Goal: Task Accomplishment & Management: Manage account settings

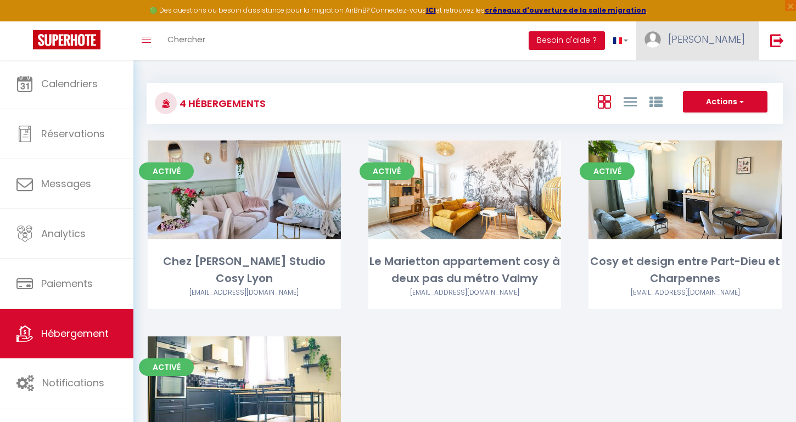
click at [740, 44] on span "[PERSON_NAME]" at bounding box center [706, 39] width 77 height 14
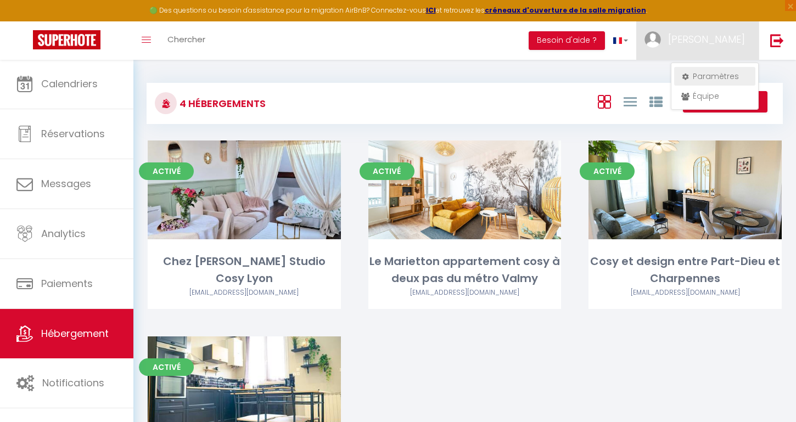
click at [725, 73] on link "Paramètres" at bounding box center [714, 76] width 81 height 19
select select "28"
select select "fr"
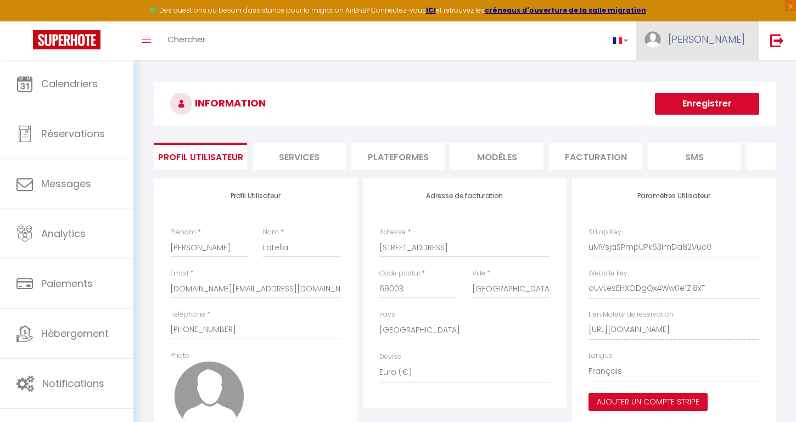
click at [725, 45] on span "[PERSON_NAME]" at bounding box center [706, 39] width 77 height 14
click at [708, 78] on link "Paramètres" at bounding box center [714, 76] width 81 height 19
click at [708, 70] on link "Paramètres" at bounding box center [714, 76] width 81 height 19
click at [717, 45] on span "[PERSON_NAME]" at bounding box center [706, 39] width 77 height 14
click at [727, 48] on link "[PERSON_NAME]" at bounding box center [697, 40] width 122 height 38
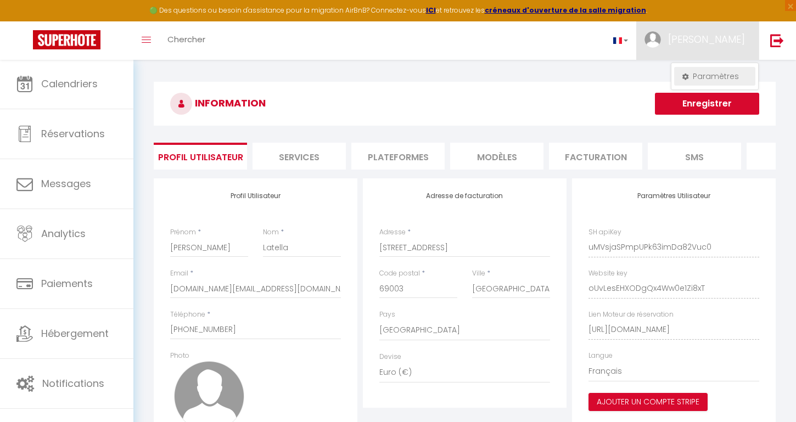
click at [727, 83] on link "Paramètres" at bounding box center [714, 76] width 81 height 19
click at [593, 148] on li "Facturation" at bounding box center [595, 156] width 93 height 27
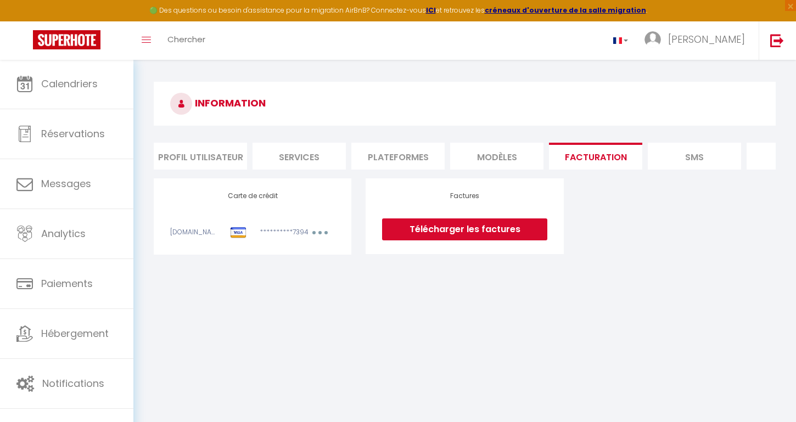
click at [381, 147] on li "Plateformes" at bounding box center [397, 156] width 93 height 27
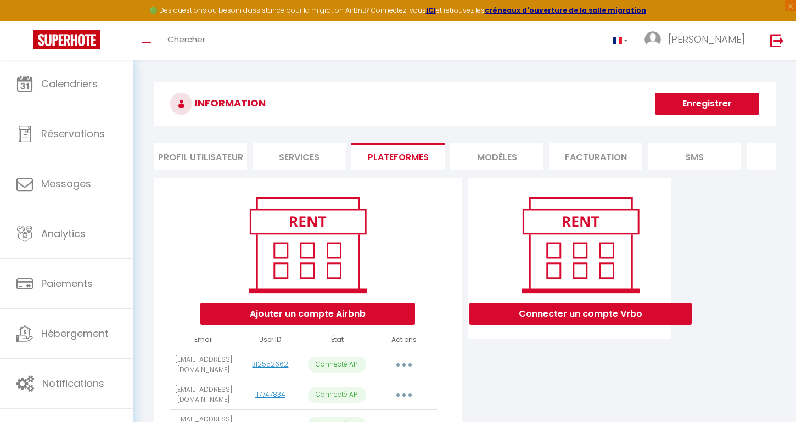
click at [315, 144] on li "Services" at bounding box center [299, 156] width 93 height 27
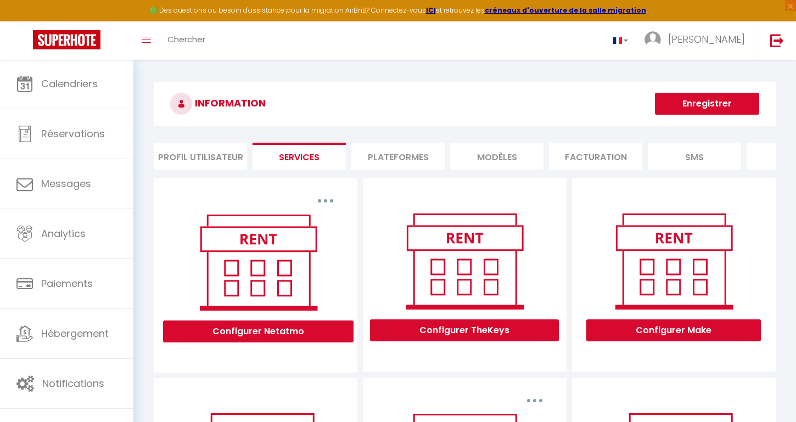
click at [400, 155] on li "Plateformes" at bounding box center [397, 156] width 93 height 27
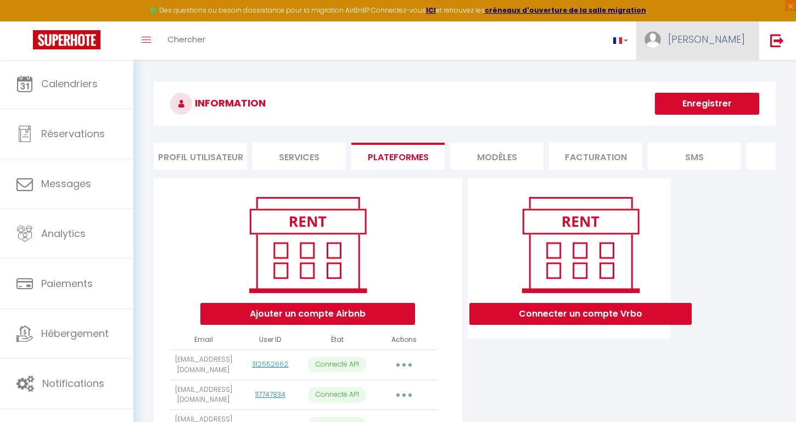
click at [737, 41] on span "[PERSON_NAME]" at bounding box center [706, 39] width 77 height 14
click at [719, 73] on link "Paramètres" at bounding box center [714, 76] width 81 height 19
click at [90, 39] on img at bounding box center [67, 39] width 68 height 19
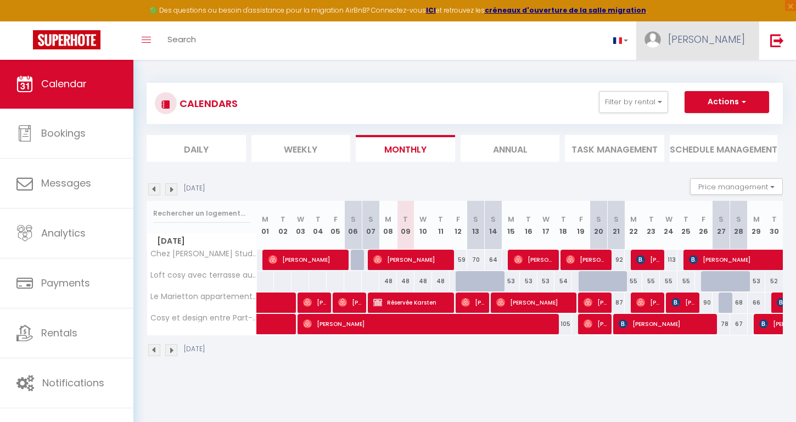
click at [705, 57] on link "[PERSON_NAME]" at bounding box center [697, 40] width 122 height 38
click at [579, 82] on div "CALENDARS Filter by rental Tous Chez [PERSON_NAME] Studio Cosy Lyon Le Marietto…" at bounding box center [465, 219] width 636 height 295
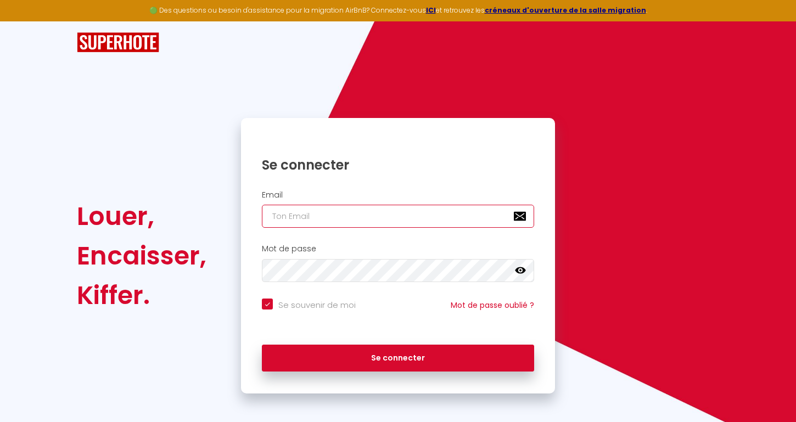
type input "[DOMAIN_NAME][EMAIL_ADDRESS][DOMAIN_NAME]"
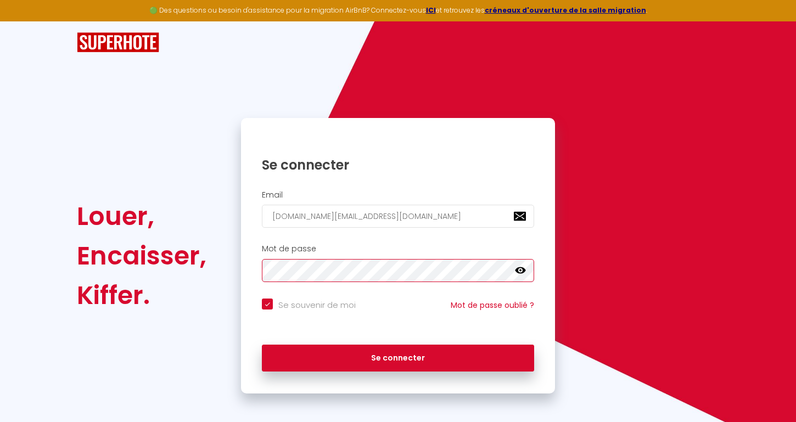
click at [398, 356] on button "Se connecter" at bounding box center [398, 358] width 272 height 27
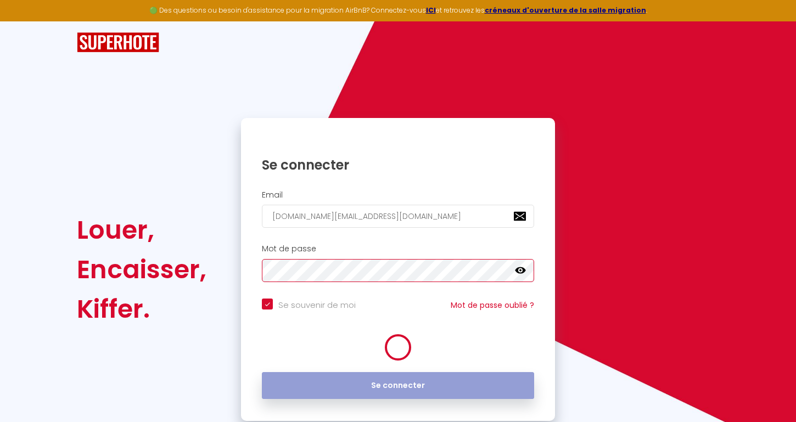
checkbox input "true"
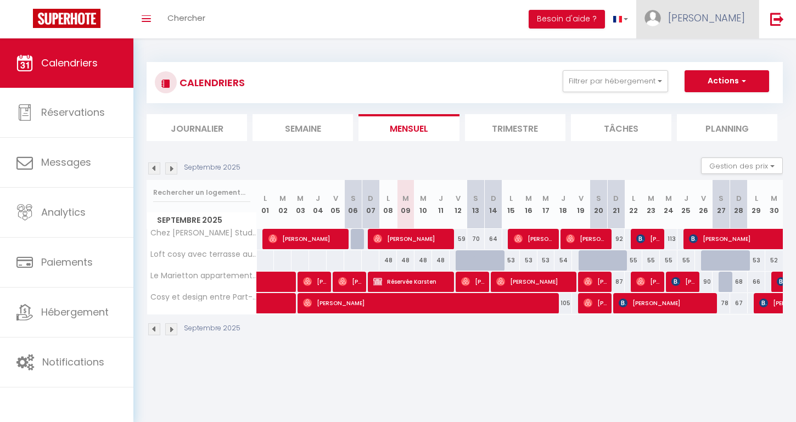
click at [752, 27] on link "[PERSON_NAME]" at bounding box center [697, 19] width 122 height 38
click at [719, 72] on link "Équipe" at bounding box center [714, 74] width 81 height 19
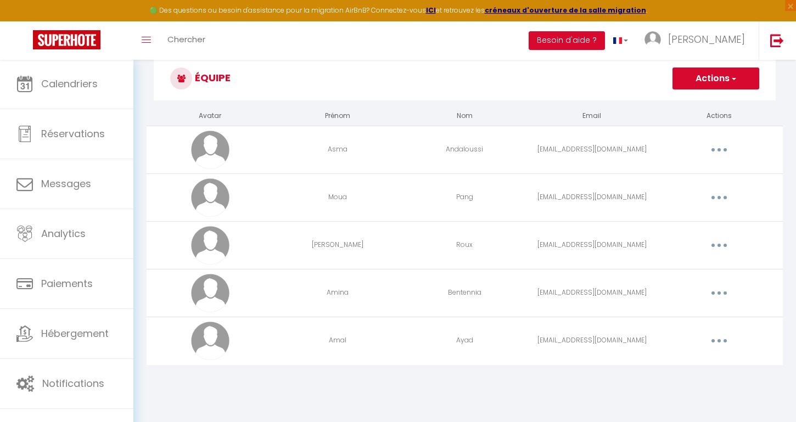
scroll to position [23, 0]
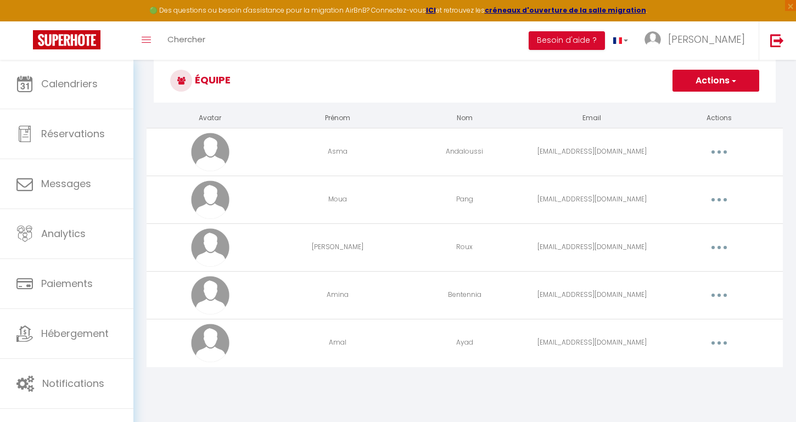
click at [721, 81] on button "Actions" at bounding box center [716, 81] width 87 height 22
click at [697, 100] on link "Ajouter un nouvel utilisateur" at bounding box center [694, 105] width 130 height 14
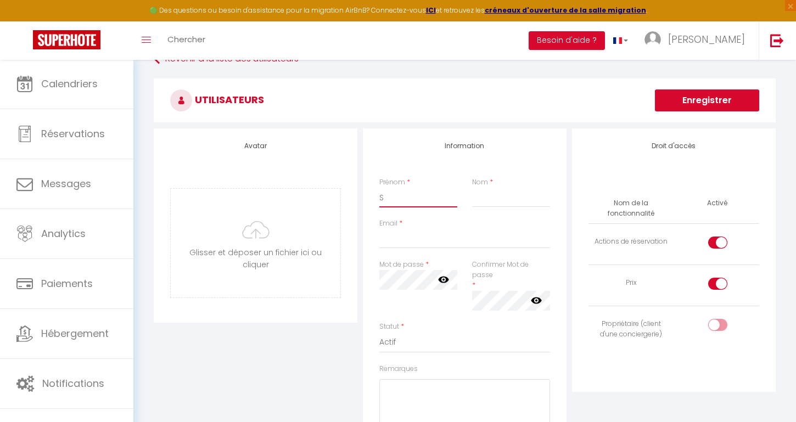
click at [399, 196] on input "S" at bounding box center [418, 198] width 78 height 20
type input "Sandrine"
click at [482, 195] on input "Nom" at bounding box center [511, 198] width 78 height 20
type input "Olympe"
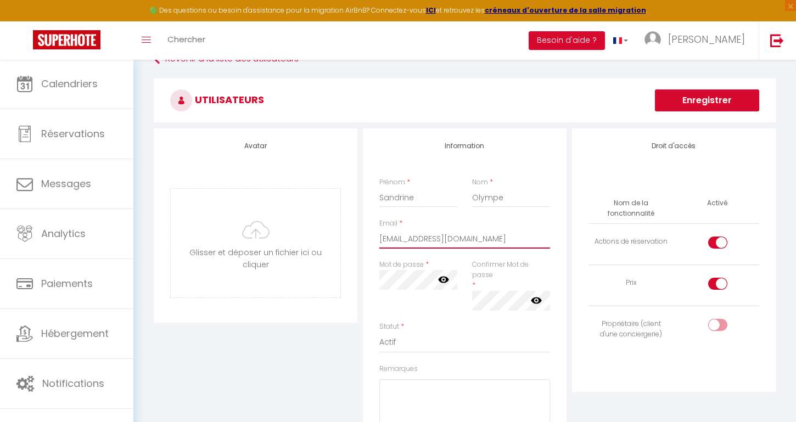
type input "olympe0405@gmail.com"
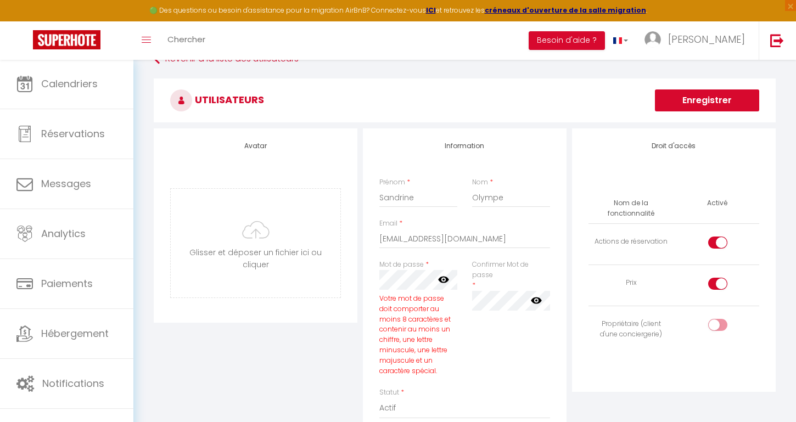
click at [356, 268] on div "Avatar Glisser et déposer un fichier ici ou cliquer Ooops, something wrong happ…" at bounding box center [465, 361] width 628 height 466
click at [439, 278] on icon at bounding box center [443, 280] width 11 height 7
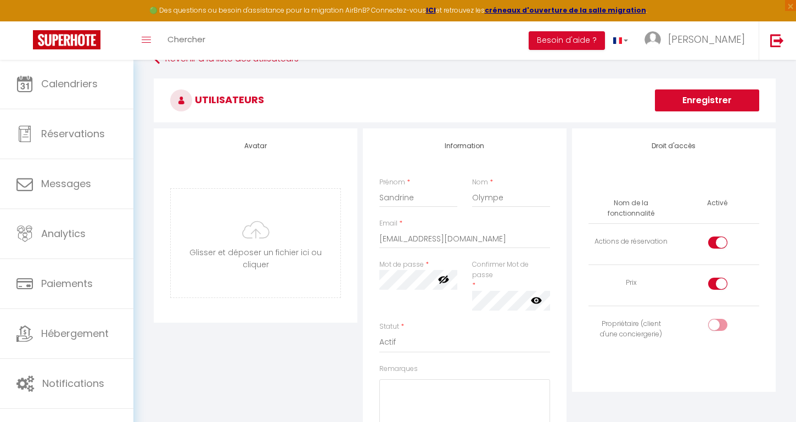
click at [531, 300] on icon at bounding box center [536, 300] width 11 height 11
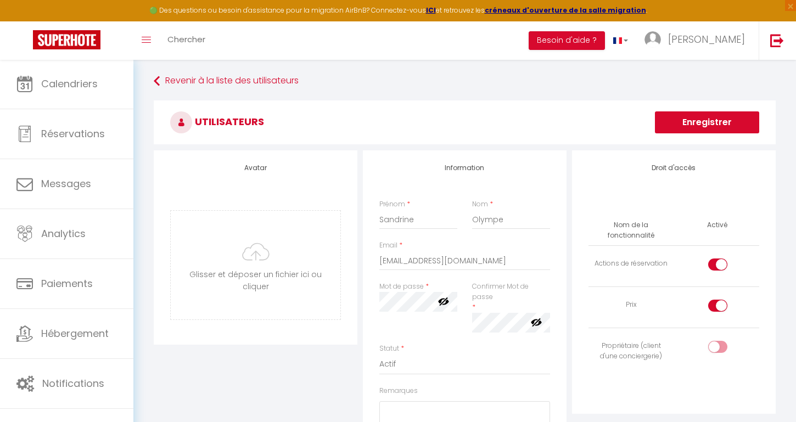
scroll to position [64, 0]
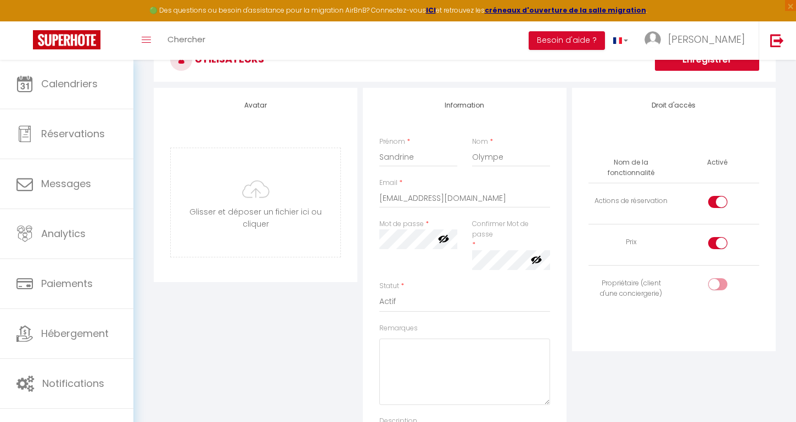
click at [719, 245] on input "checkbox" at bounding box center [727, 245] width 19 height 16
checkbox input "false"
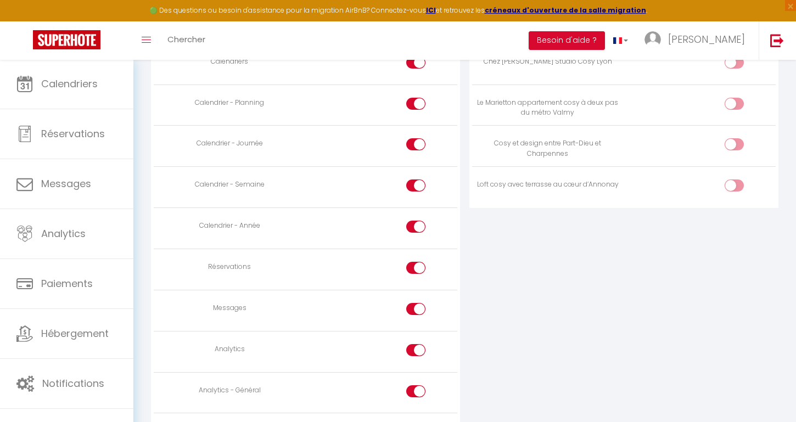
scroll to position [621, 0]
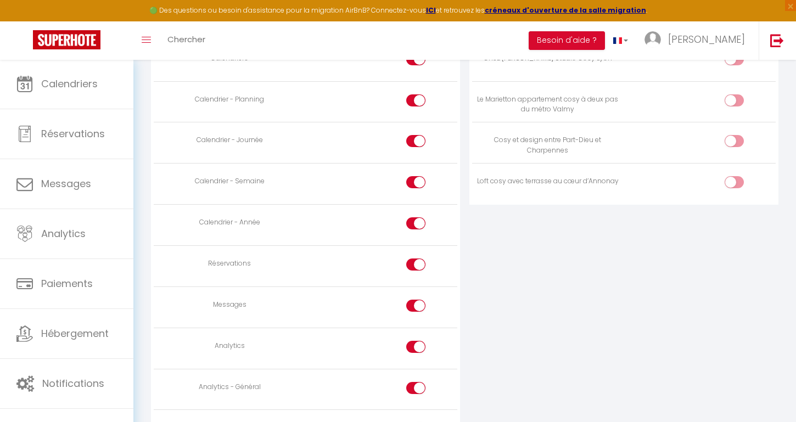
click at [413, 301] on div at bounding box center [415, 306] width 19 height 12
click at [416, 301] on input "checkbox" at bounding box center [425, 308] width 19 height 16
checkbox input "false"
click at [414, 347] on label at bounding box center [415, 349] width 19 height 16
click at [416, 347] on input "checkbox" at bounding box center [425, 349] width 19 height 16
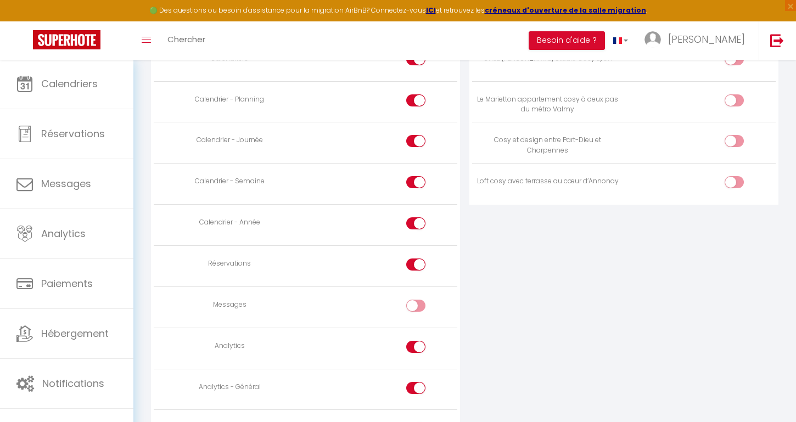
checkbox input "false"
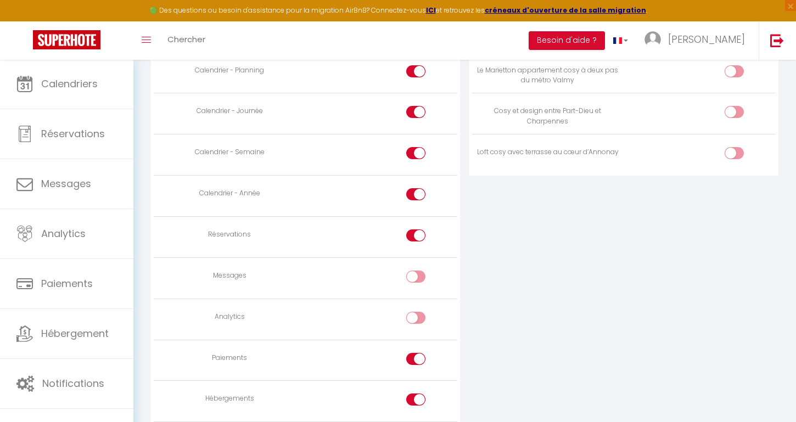
click at [414, 353] on div at bounding box center [415, 359] width 19 height 12
click at [416, 353] on input "checkbox" at bounding box center [425, 361] width 19 height 16
checkbox input "false"
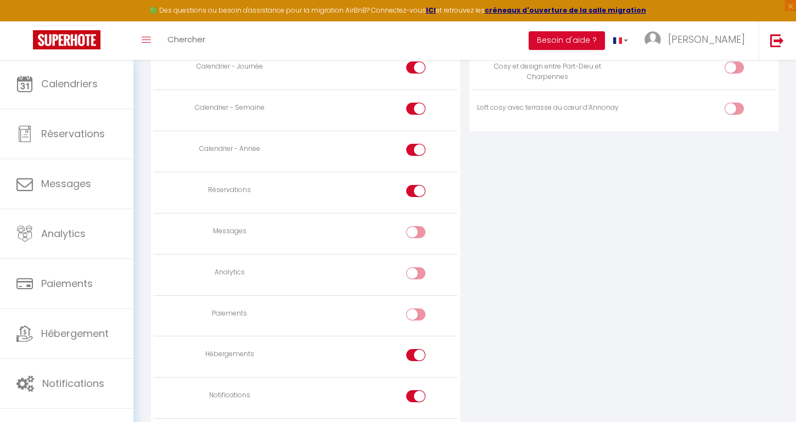
scroll to position [695, 0]
click at [413, 349] on div at bounding box center [415, 354] width 19 height 12
click at [416, 349] on input "checkbox" at bounding box center [425, 356] width 19 height 16
checkbox input "false"
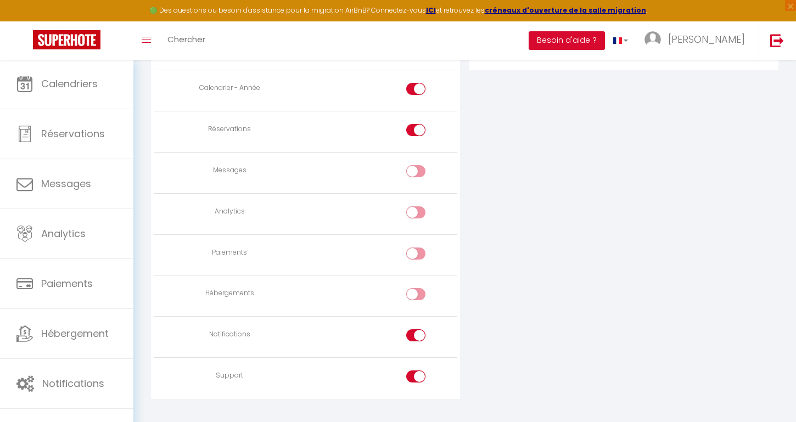
scroll to position [759, 0]
click at [417, 369] on input "checkbox" at bounding box center [425, 374] width 19 height 16
checkbox input "true"
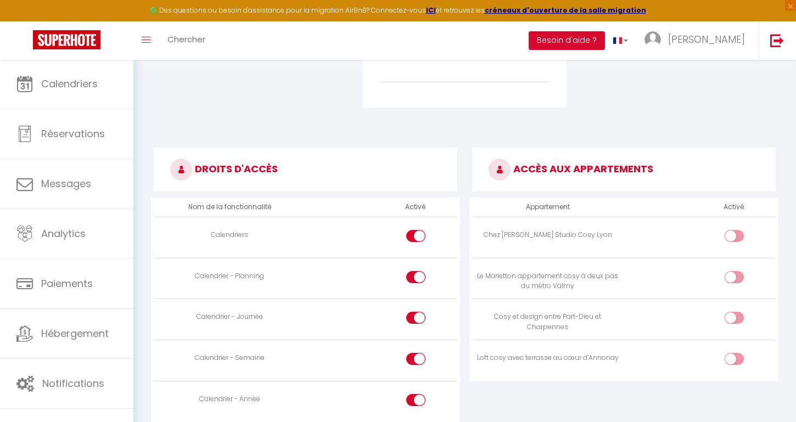
scroll to position [454, 0]
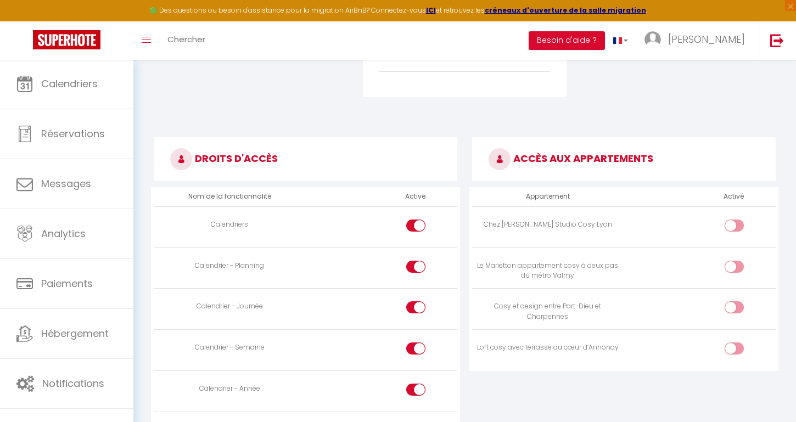
drag, startPoint x: 744, startPoint y: 332, endPoint x: 735, endPoint y: 346, distance: 16.8
click at [744, 332] on td at bounding box center [700, 350] width 152 height 41
click at [735, 346] on input "checkbox" at bounding box center [743, 351] width 19 height 16
checkbox input "true"
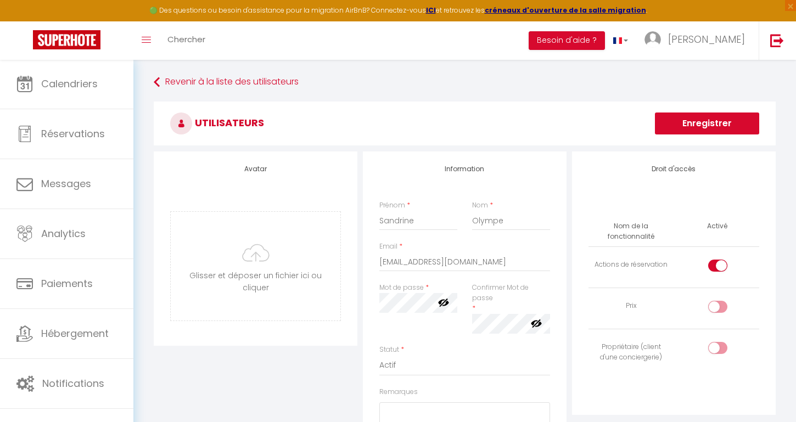
scroll to position [-1, 0]
click at [716, 119] on button "Enregistrer" at bounding box center [707, 124] width 104 height 22
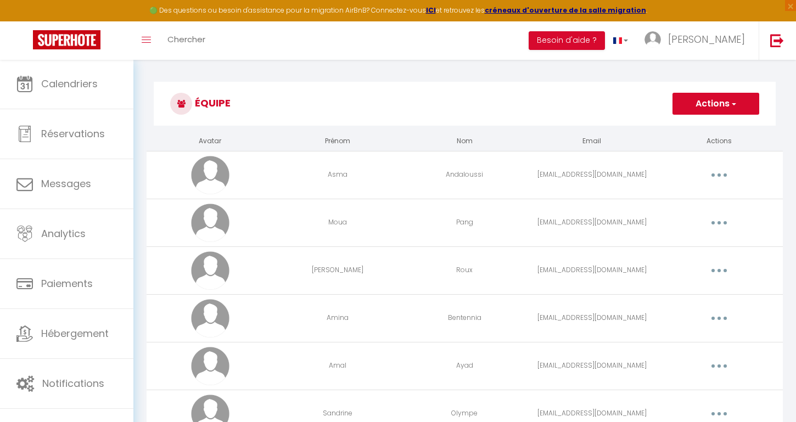
click at [719, 172] on button "button" at bounding box center [719, 175] width 31 height 18
click at [685, 194] on link "Editer" at bounding box center [690, 200] width 81 height 19
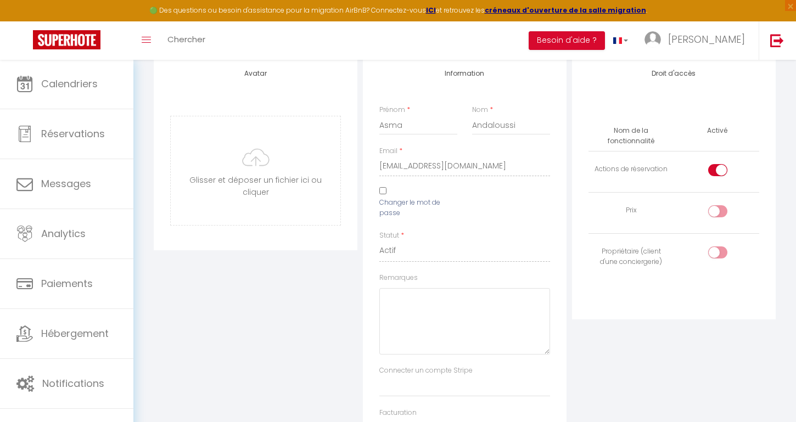
scroll to position [13, 0]
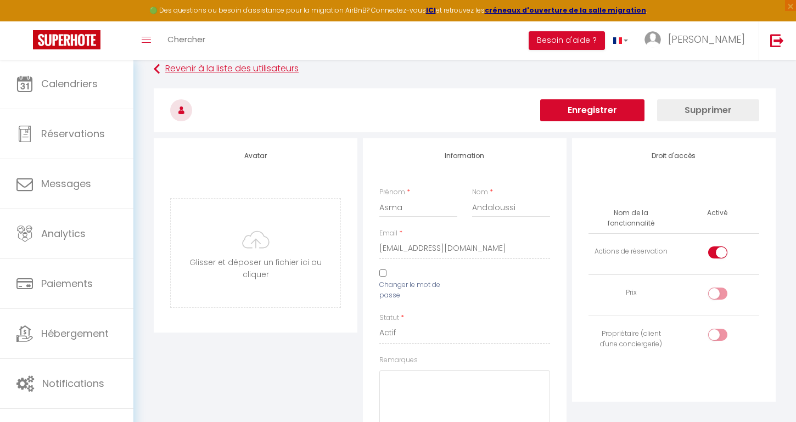
click at [176, 75] on link "Revenir à la liste des utilisateurs" at bounding box center [465, 69] width 622 height 20
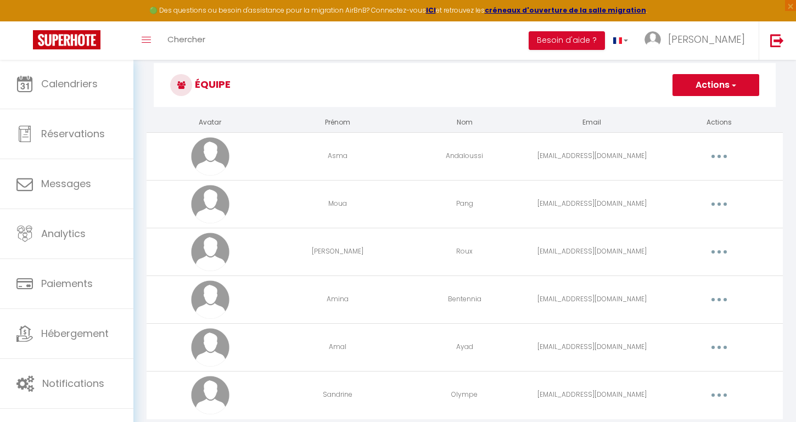
scroll to position [25, 0]
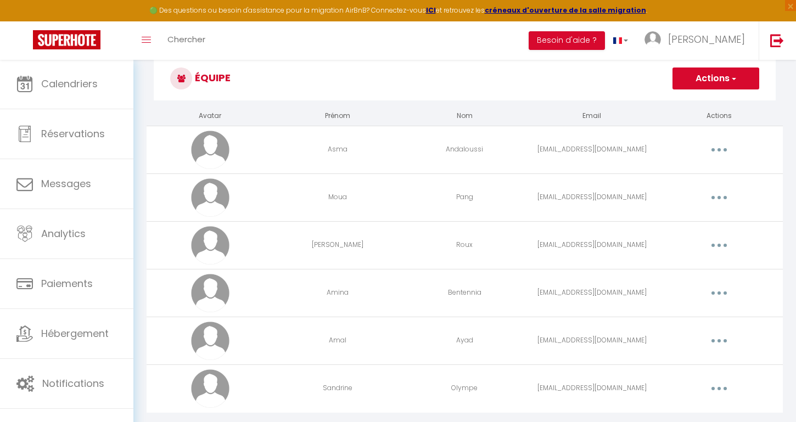
click at [720, 149] on icon "button" at bounding box center [719, 149] width 3 height 3
click at [698, 164] on div "Editer Supprimer" at bounding box center [691, 184] width 88 height 47
click at [685, 167] on td "Editer Supprimer" at bounding box center [719, 150] width 127 height 48
click at [723, 148] on button "button" at bounding box center [719, 150] width 31 height 18
click at [705, 169] on link "Editer" at bounding box center [690, 175] width 81 height 19
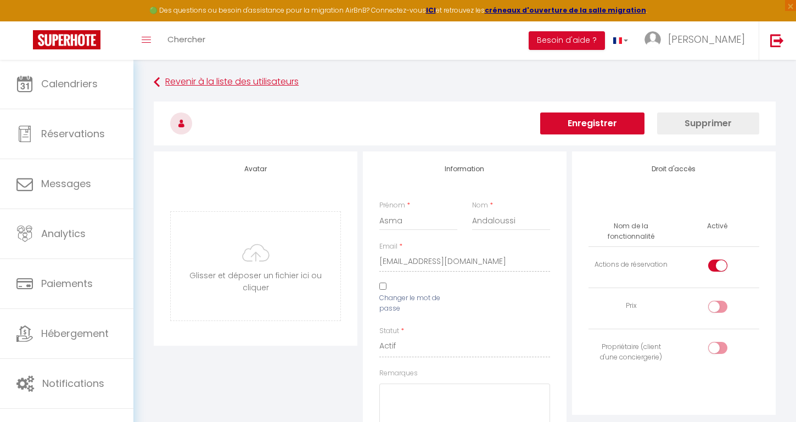
click at [183, 81] on link "Revenir à la liste des utilisateurs" at bounding box center [465, 82] width 622 height 20
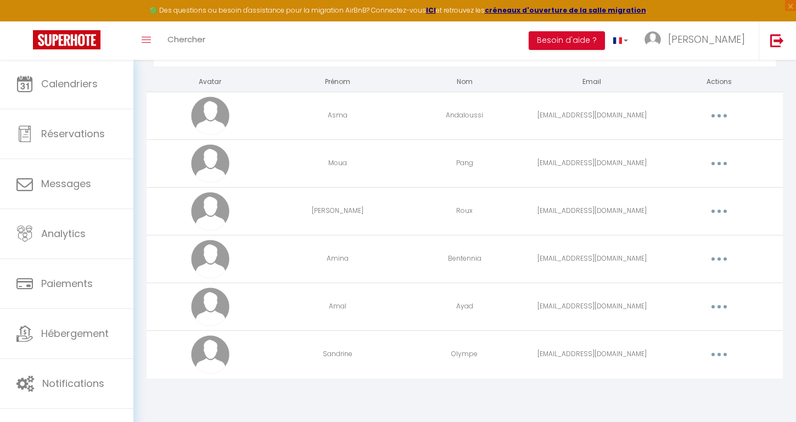
scroll to position [59, 0]
click at [722, 350] on button "button" at bounding box center [719, 355] width 31 height 18
click at [690, 376] on link "Editer" at bounding box center [690, 380] width 81 height 19
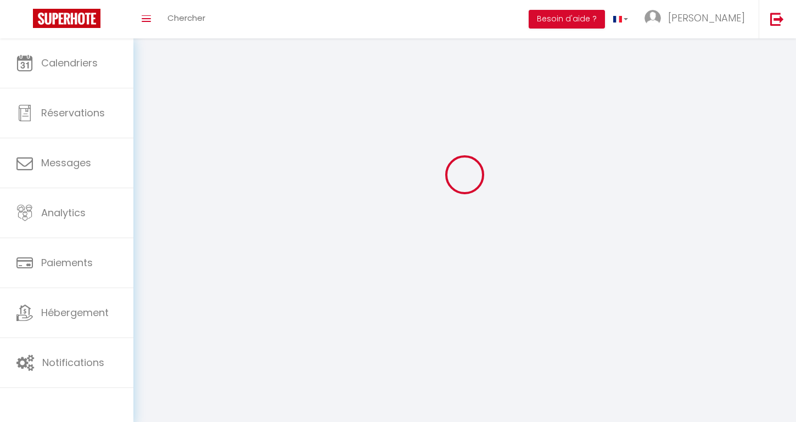
type input "Sandrine"
type input "Olympe"
type input "olympe0405@gmail.com"
type textarea "https://app.superhote.com/#/connect/PCVa7kQJwD"
checkbox input "true"
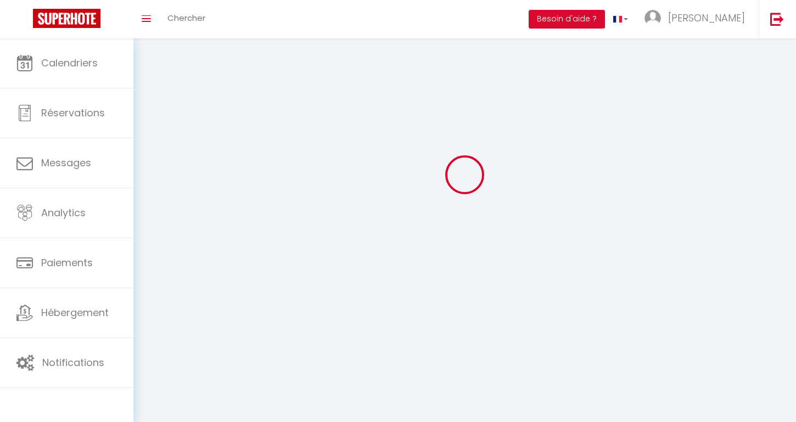
checkbox input "false"
checkbox input "true"
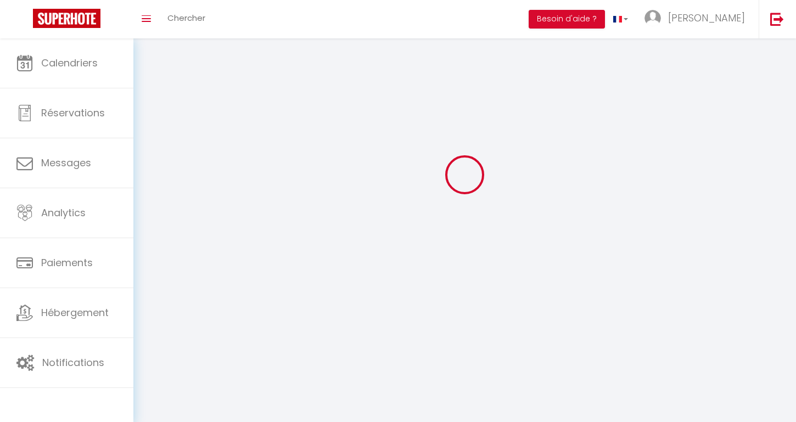
checkbox input "true"
checkbox input "false"
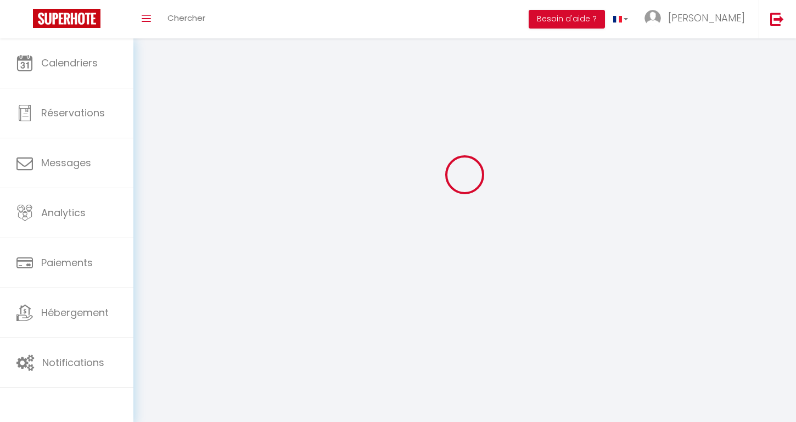
checkbox input "false"
checkbox input "true"
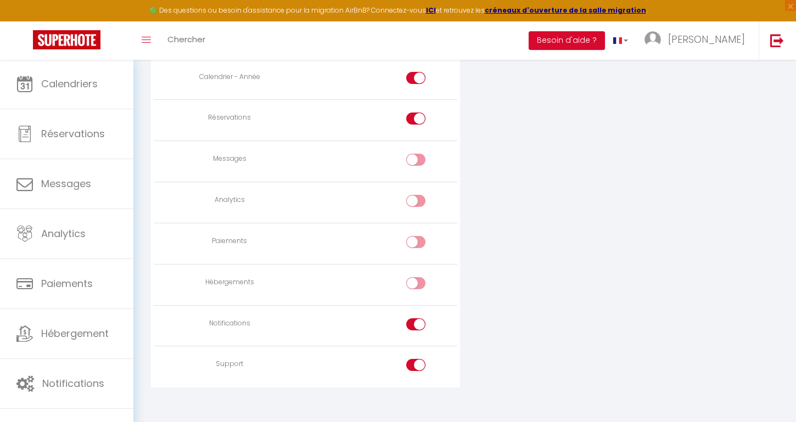
scroll to position [825, 0]
click at [421, 278] on input "checkbox" at bounding box center [425, 286] width 19 height 16
checkbox input "true"
click at [417, 319] on input "checkbox" at bounding box center [425, 327] width 19 height 16
checkbox input "false"
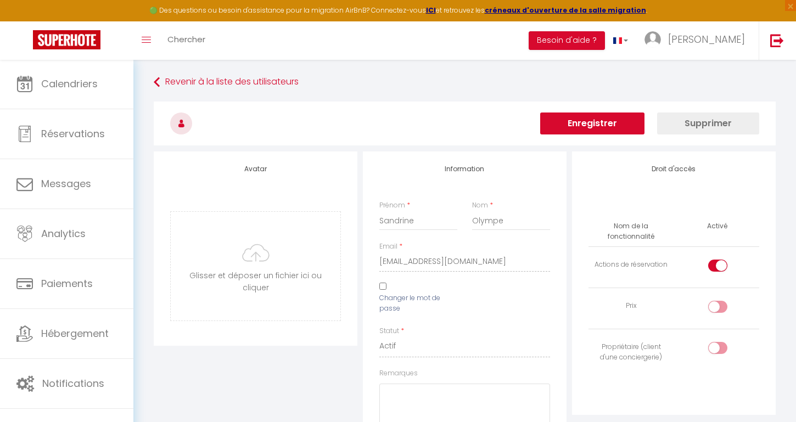
scroll to position [0, 0]
click at [605, 120] on button "Enregistrer" at bounding box center [592, 124] width 104 height 22
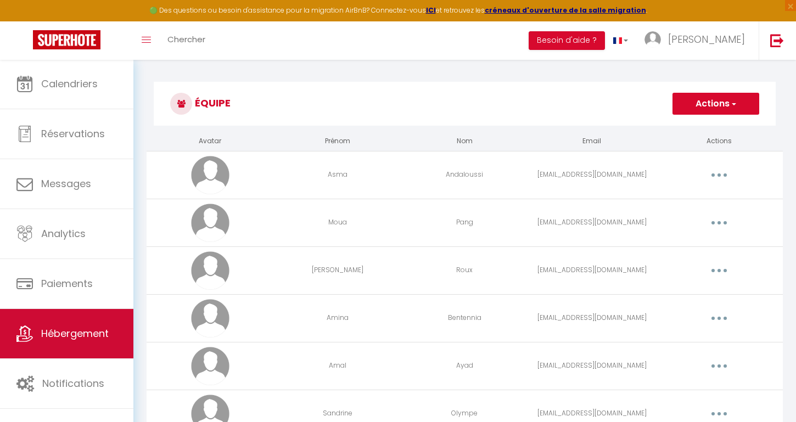
click at [80, 311] on link "Hébergement" at bounding box center [66, 333] width 133 height 49
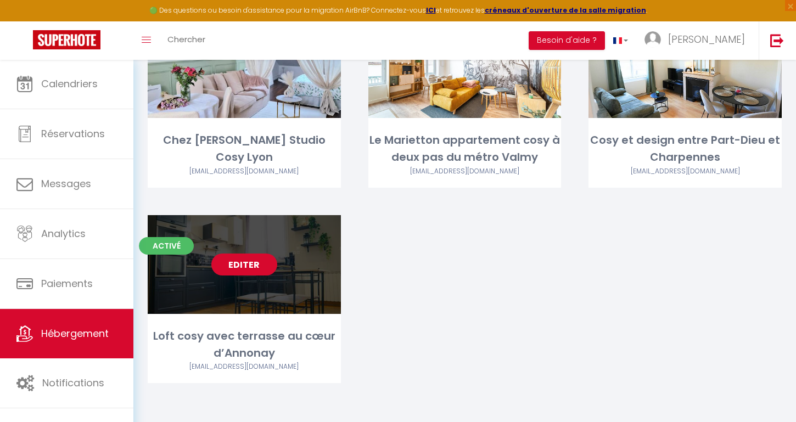
scroll to position [121, 0]
click at [244, 270] on link "Editer" at bounding box center [244, 265] width 66 height 22
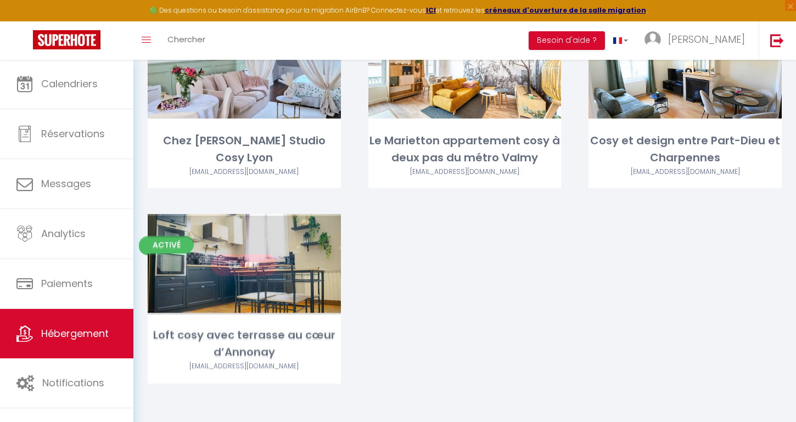
click at [244, 269] on link "Editer" at bounding box center [244, 265] width 66 height 22
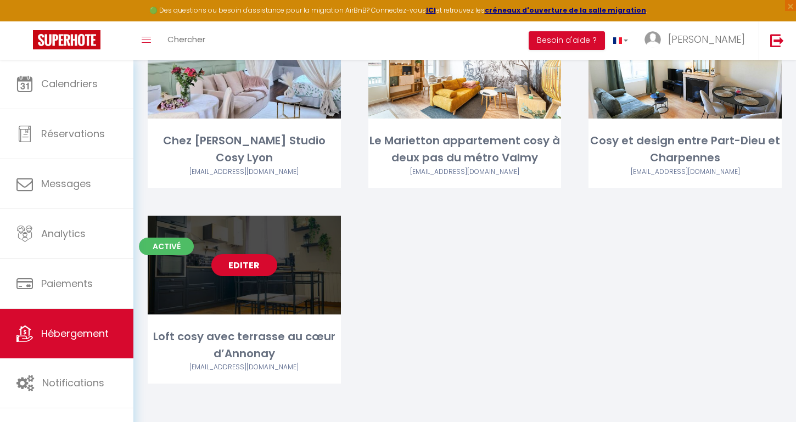
click at [247, 247] on div "Editer" at bounding box center [244, 265] width 193 height 99
select select "3"
select select "2"
select select "1"
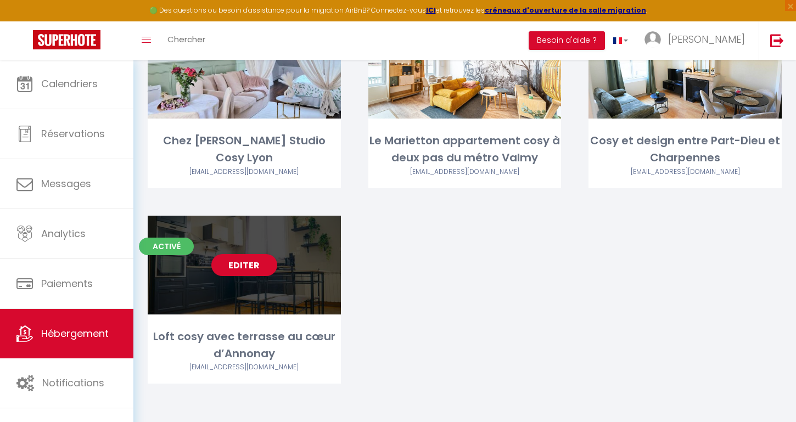
select select "28"
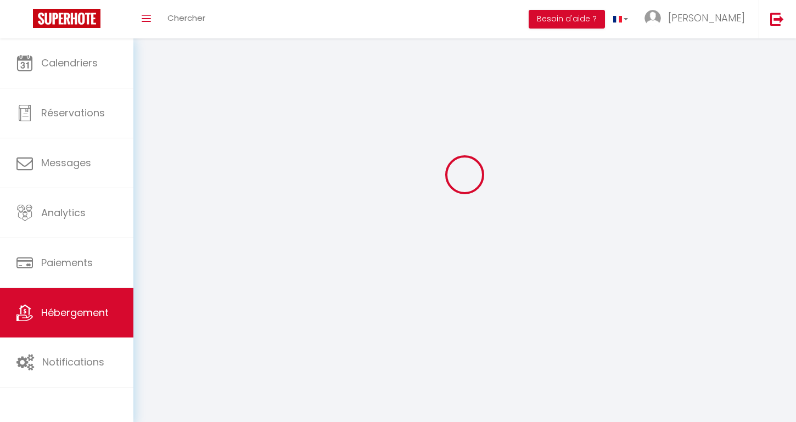
select select
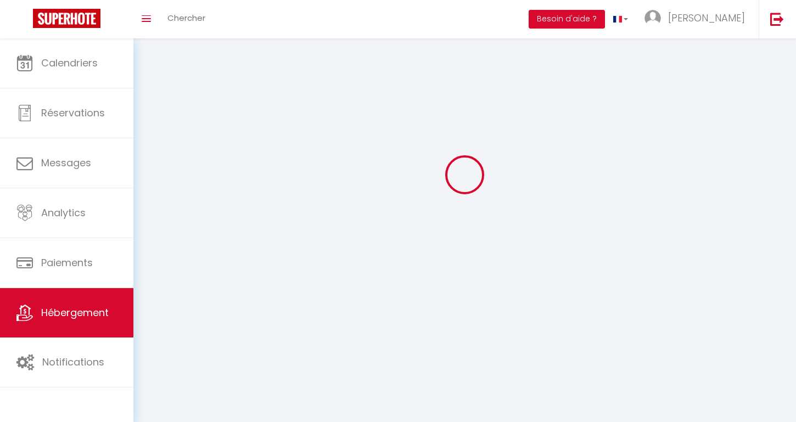
select select
checkbox input "false"
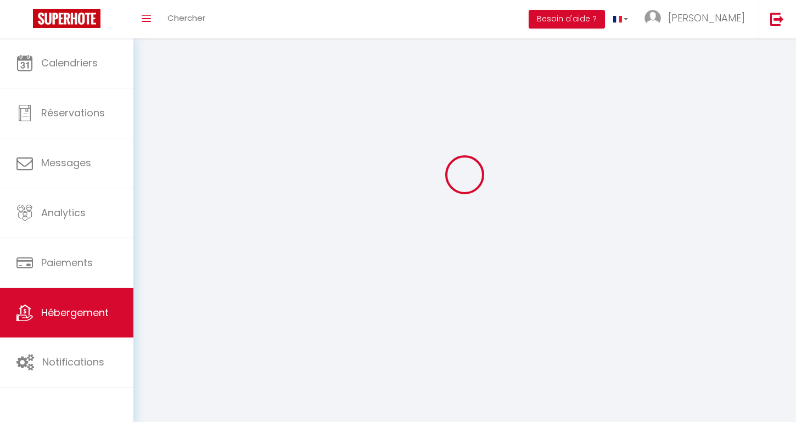
select select
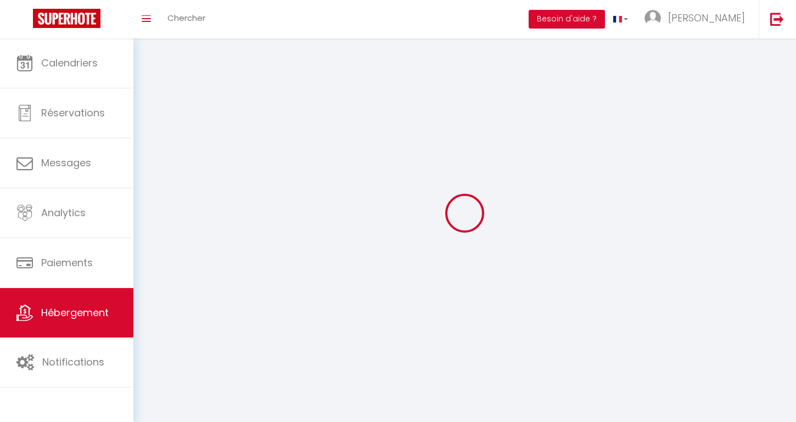
select select
checkbox input "false"
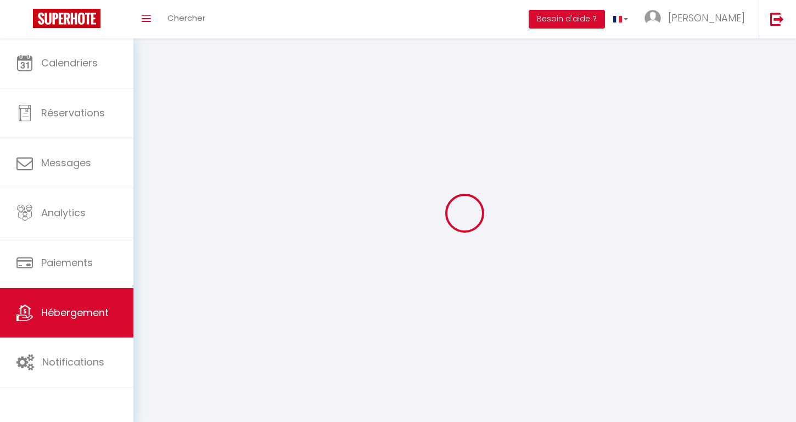
checkbox input "false"
select select
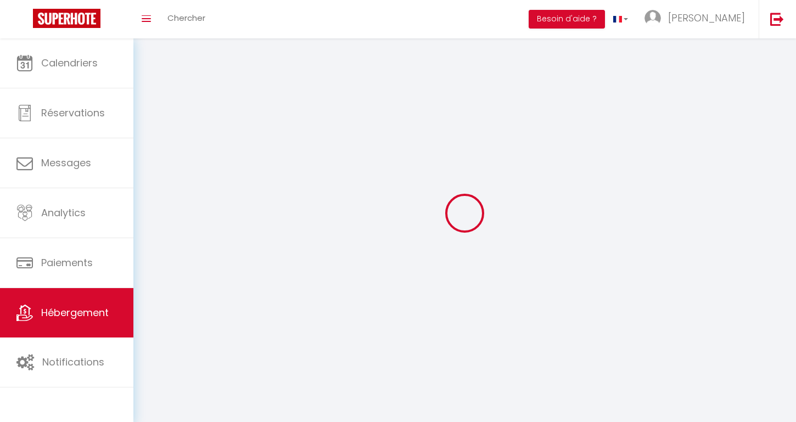
select select
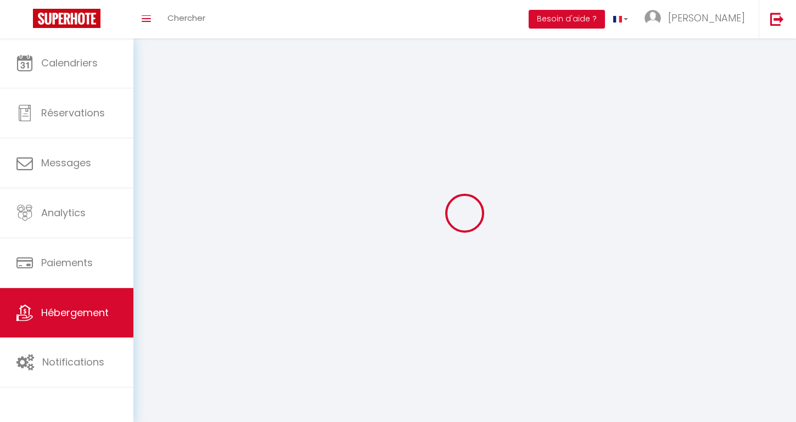
checkbox input "false"
select select
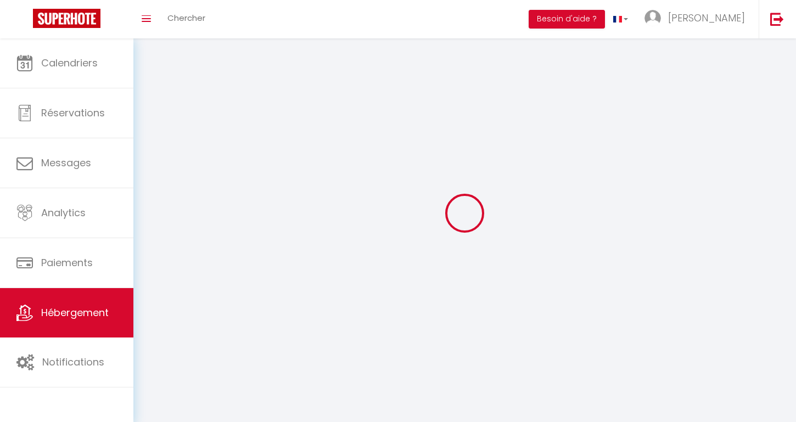
select select
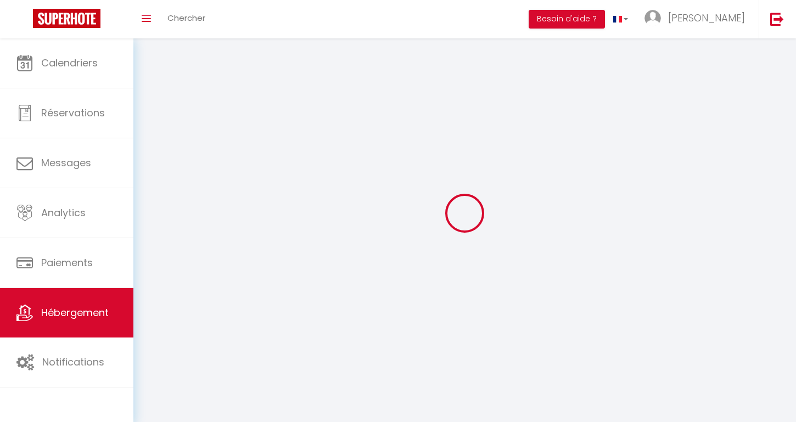
select select
checkbox input "false"
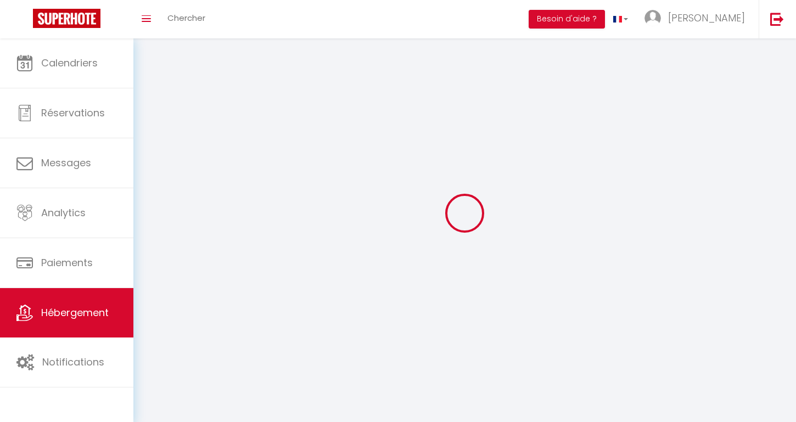
checkbox input "false"
select select
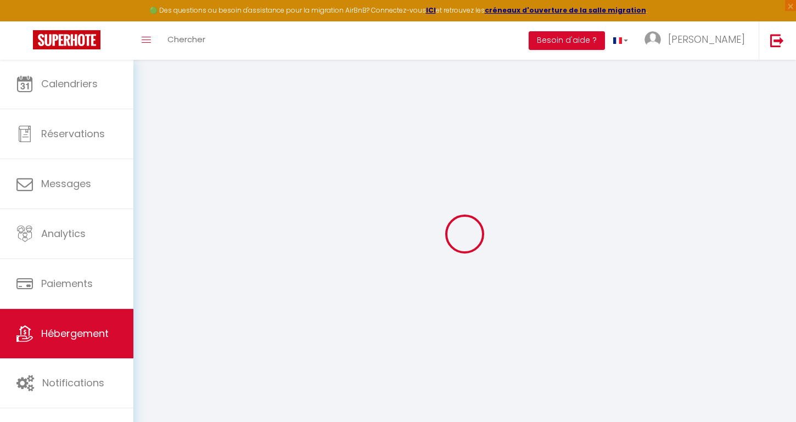
select select
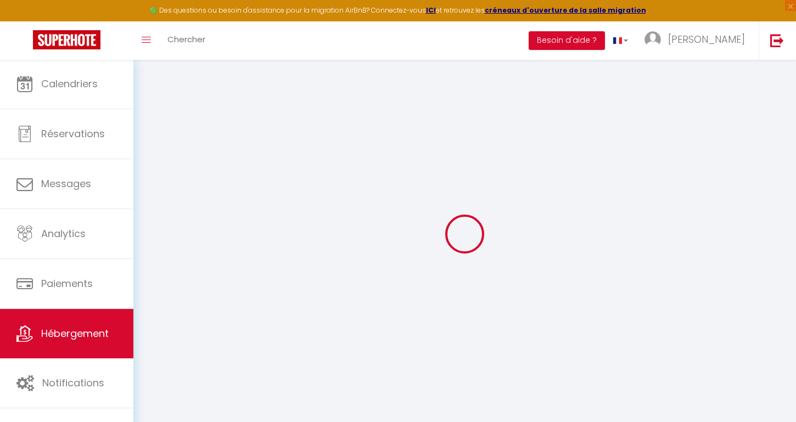
select select
checkbox input "false"
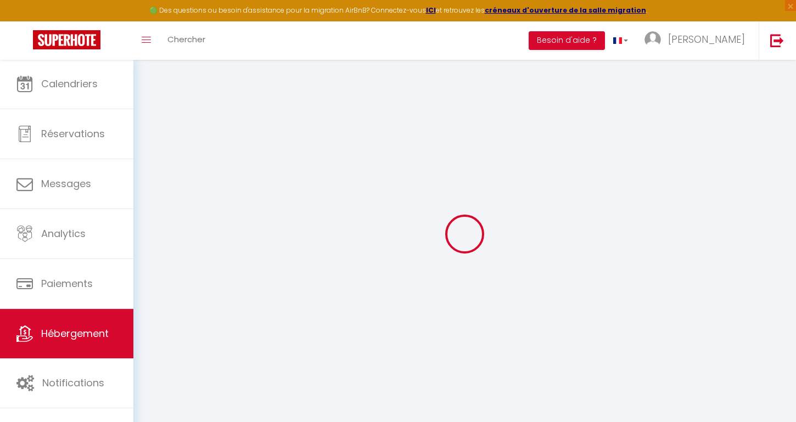
select select
type input "Loft cosy avec terrasse au cœur d’Annonay"
select select "2"
type input "70"
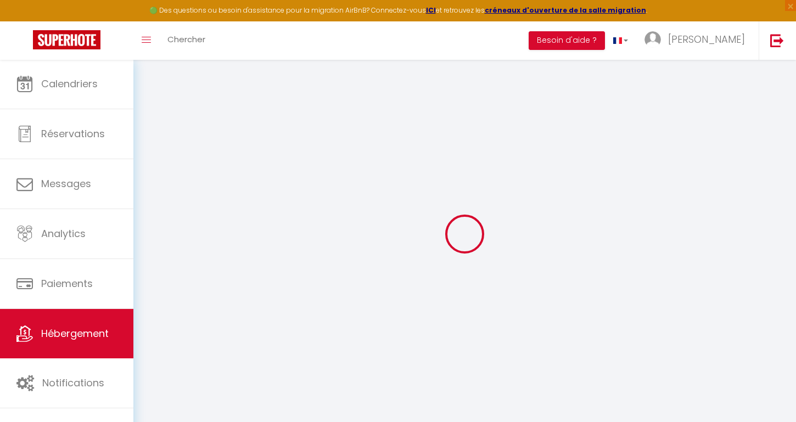
type input "60"
select select
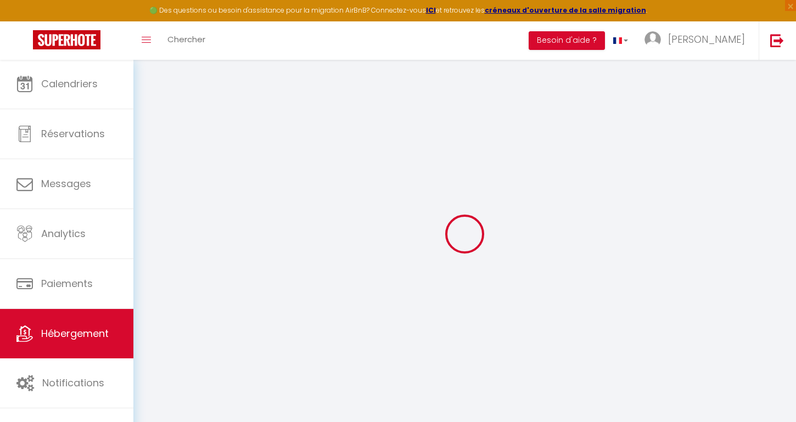
select select
type input "9 Rue Capitaine de Canson"
type input "07100"
type input "Annonay"
type input "[DOMAIN_NAME][EMAIL_ADDRESS][DOMAIN_NAME]"
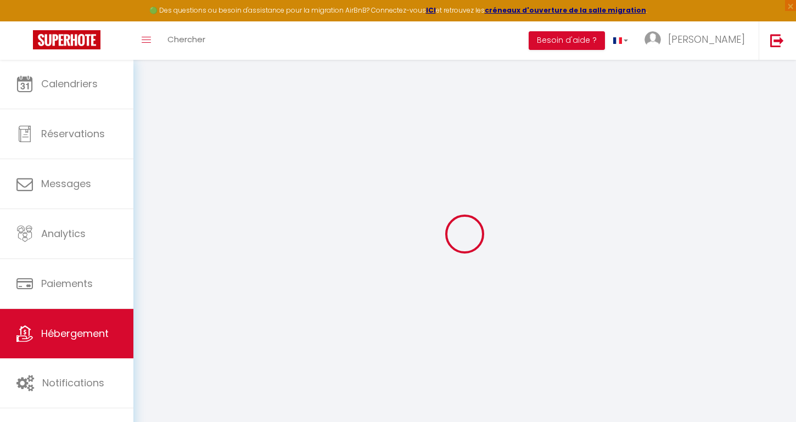
select select
checkbox input "true"
checkbox input "false"
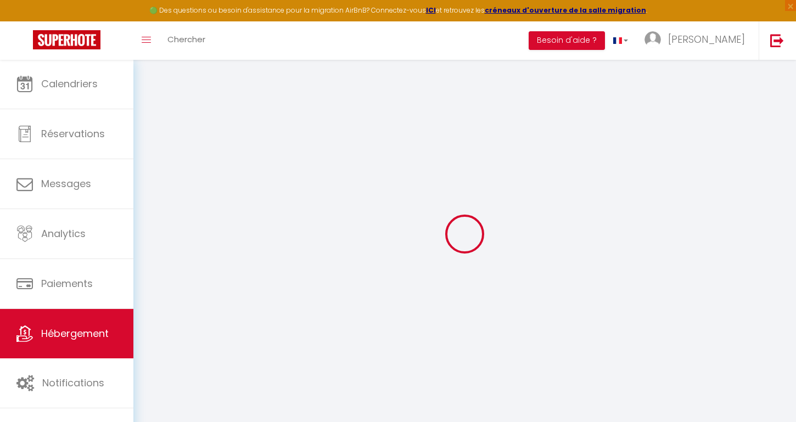
type input "0"
select select
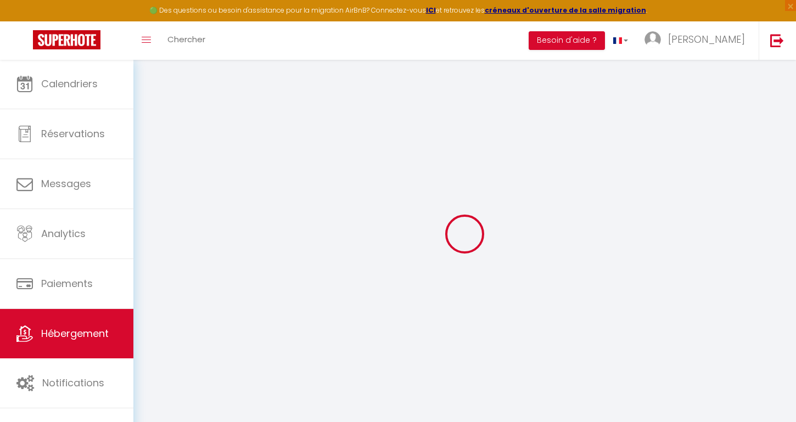
select select
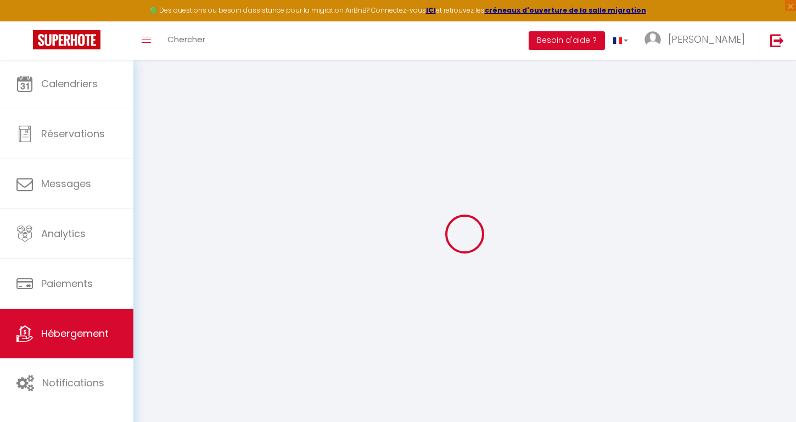
checkbox input "true"
checkbox input "false"
select select
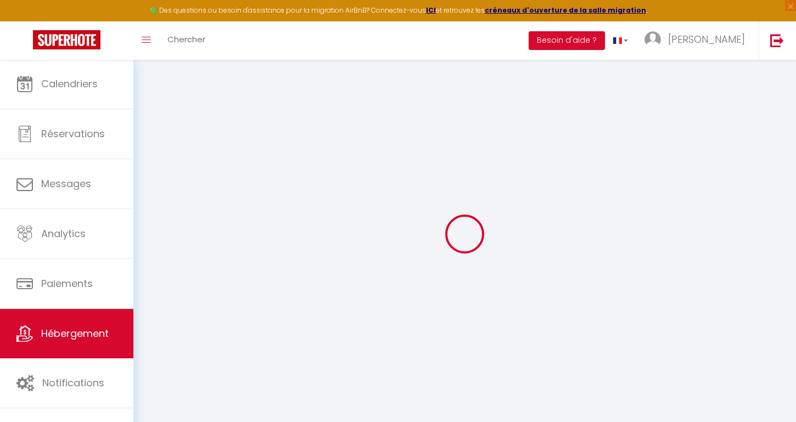
checkbox input "true"
checkbox input "false"
select select
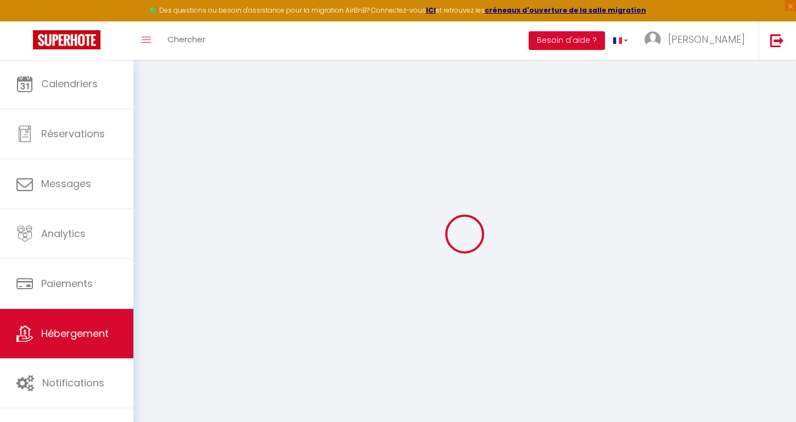
checkbox input "true"
checkbox input "false"
select select "15:00"
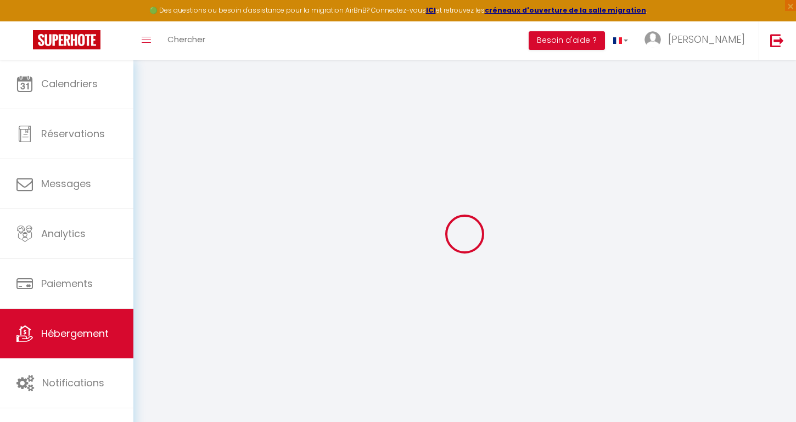
select select "23:45"
select select "11:00"
select select "30"
select select "120"
select select
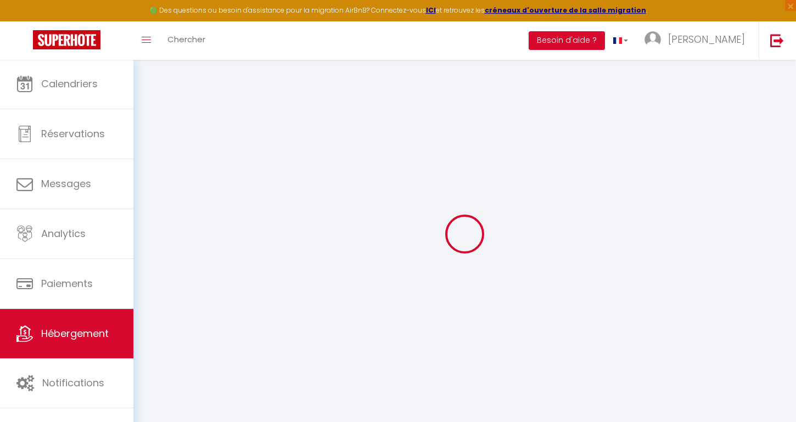
checkbox input "true"
checkbox input "false"
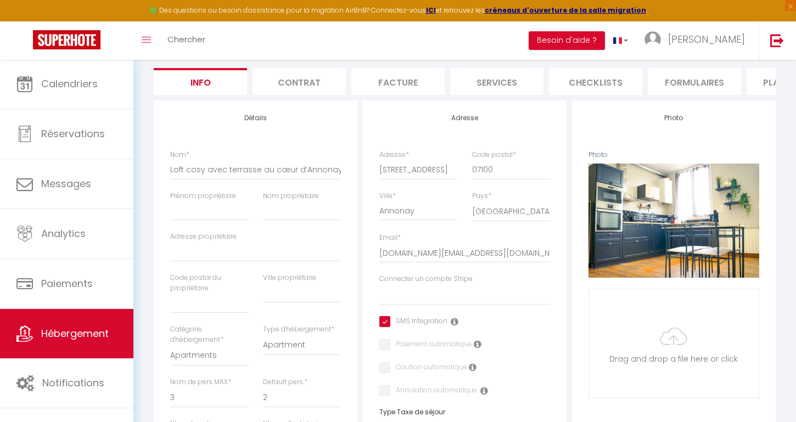
scroll to position [166, 0]
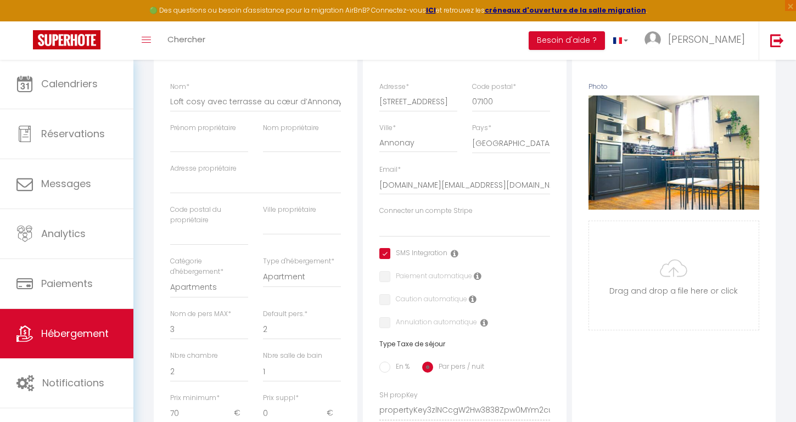
select select
checkbox input "true"
checkbox input "false"
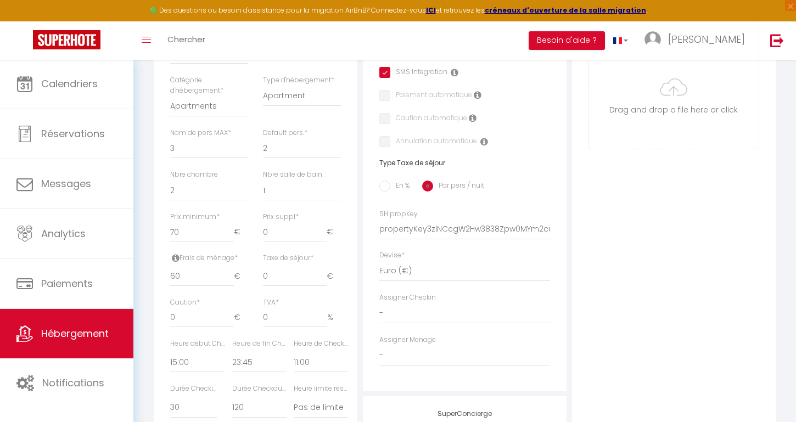
scroll to position [365, 0]
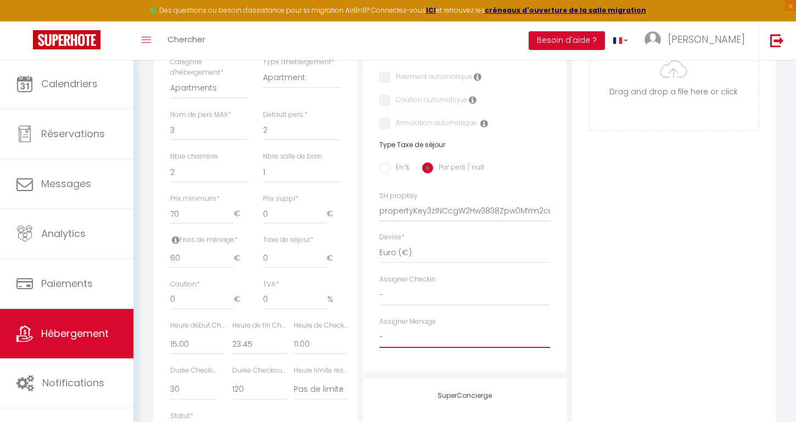
select select "52426"
select select
checkbox input "true"
checkbox input "false"
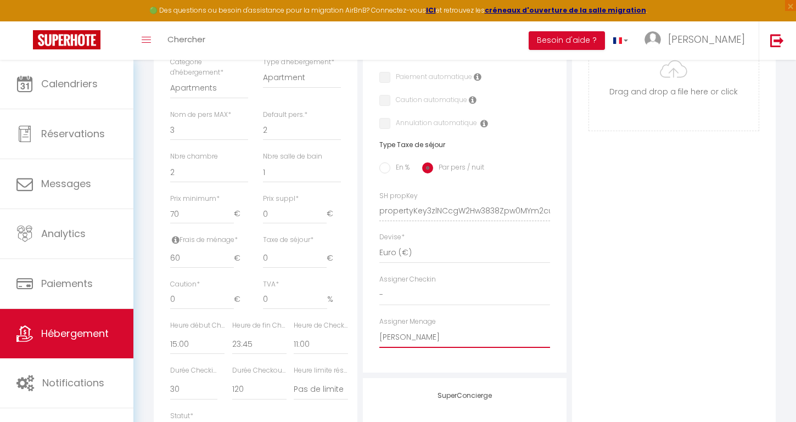
checkbox input "false"
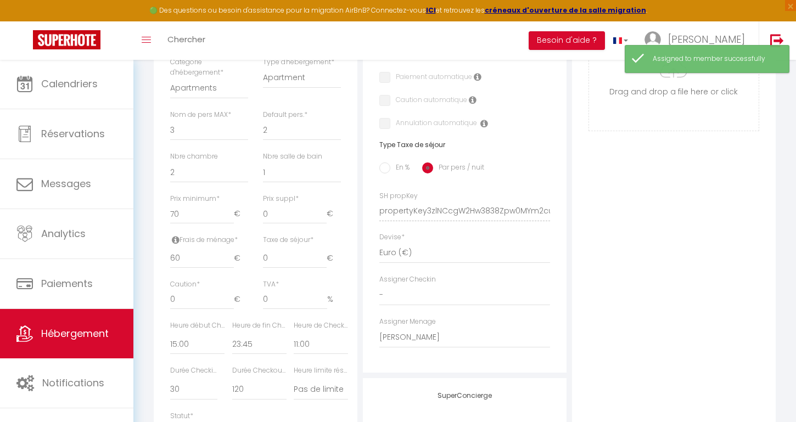
click at [556, 299] on div "Adresse Adresse * 9 Rue Capitaine de Canson Code postal * 07100 Ville * Annonay…" at bounding box center [465, 103] width 204 height 540
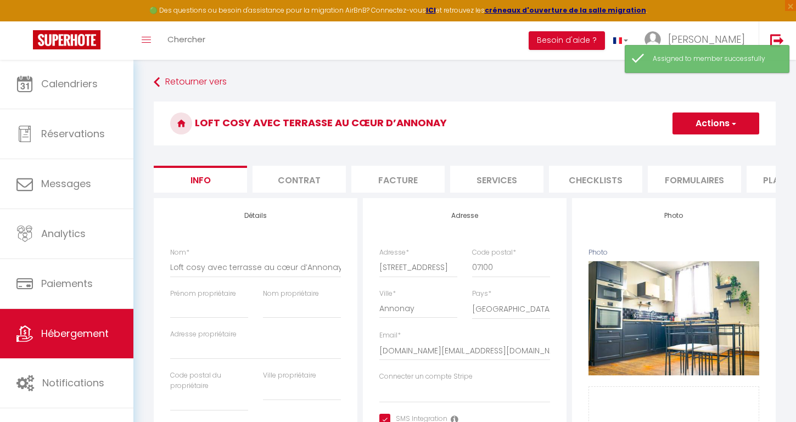
scroll to position [0, 0]
click at [705, 128] on button "Actions" at bounding box center [716, 124] width 87 height 22
click at [685, 146] on input "Enregistrer" at bounding box center [672, 147] width 41 height 11
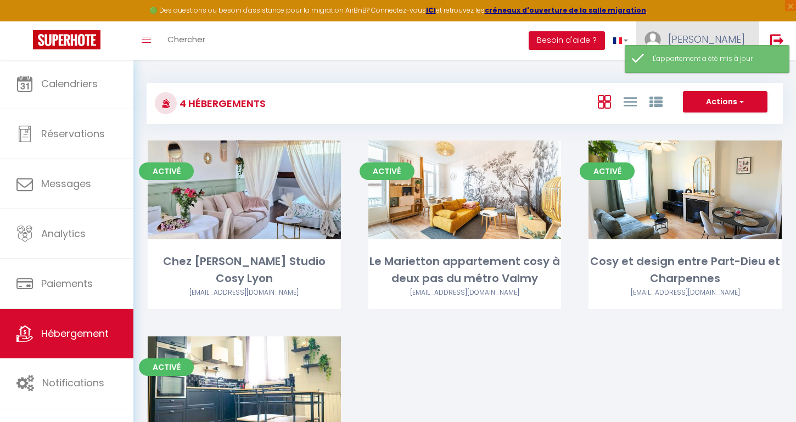
click at [744, 42] on span "[PERSON_NAME]" at bounding box center [706, 39] width 77 height 14
click at [713, 97] on link "Équipe" at bounding box center [714, 96] width 81 height 19
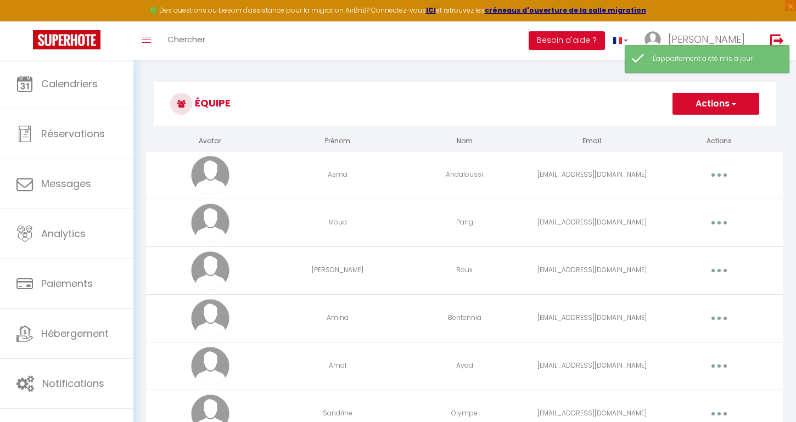
scroll to position [15, 0]
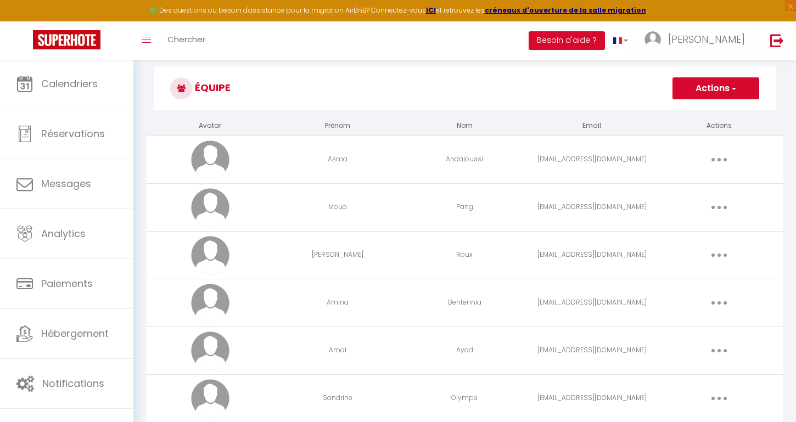
click at [719, 167] on button "button" at bounding box center [719, 160] width 31 height 18
click at [685, 182] on link "Editer" at bounding box center [690, 185] width 81 height 19
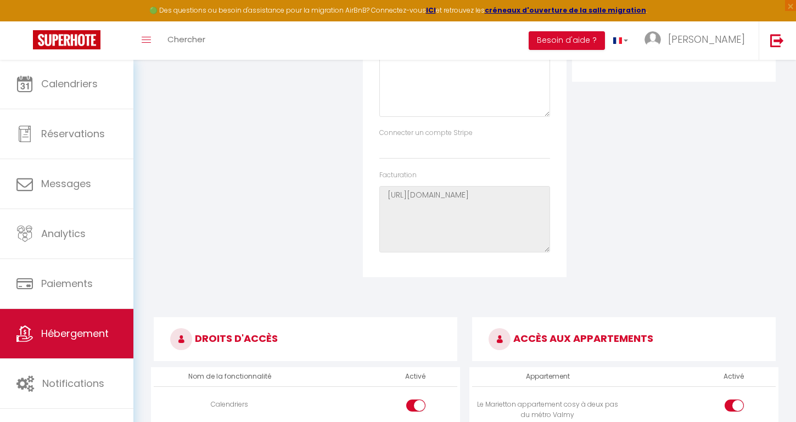
scroll to position [381, 0]
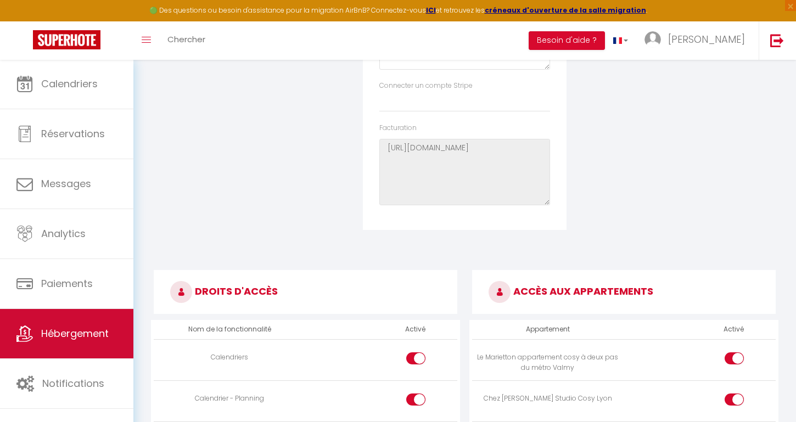
click at [102, 326] on link "Hébergement" at bounding box center [66, 333] width 133 height 49
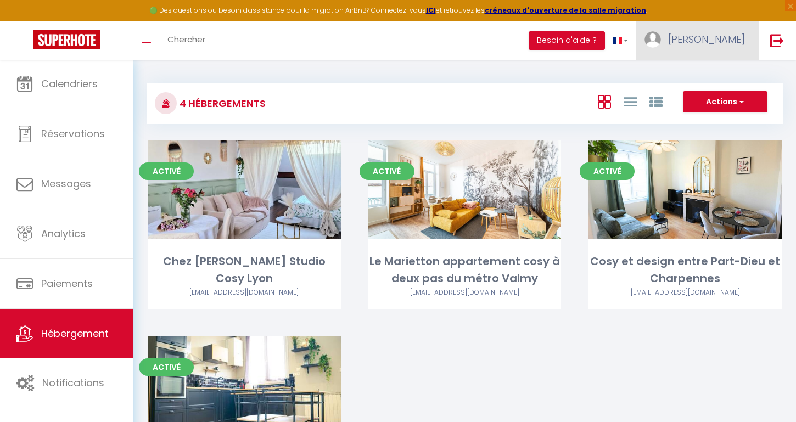
click at [722, 44] on span "[PERSON_NAME]" at bounding box center [706, 39] width 77 height 14
click at [711, 94] on link "Équipe" at bounding box center [714, 96] width 81 height 19
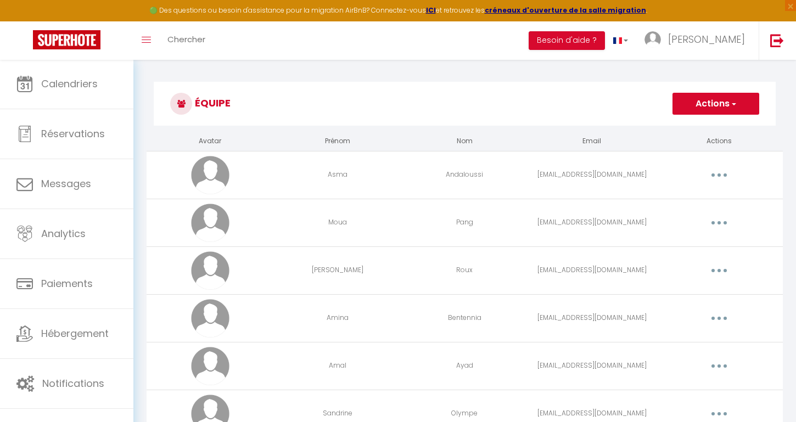
click at [712, 177] on button "button" at bounding box center [719, 175] width 31 height 18
click at [679, 198] on link "Editer" at bounding box center [690, 200] width 81 height 19
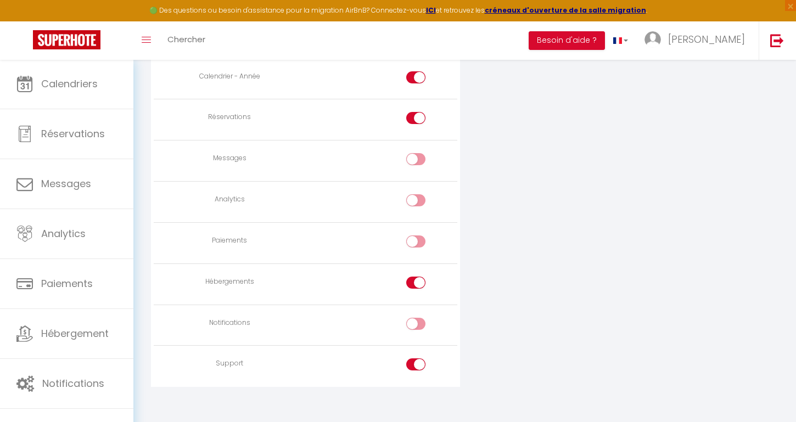
scroll to position [825, 0]
click at [418, 278] on input "checkbox" at bounding box center [425, 286] width 19 height 16
checkbox input "false"
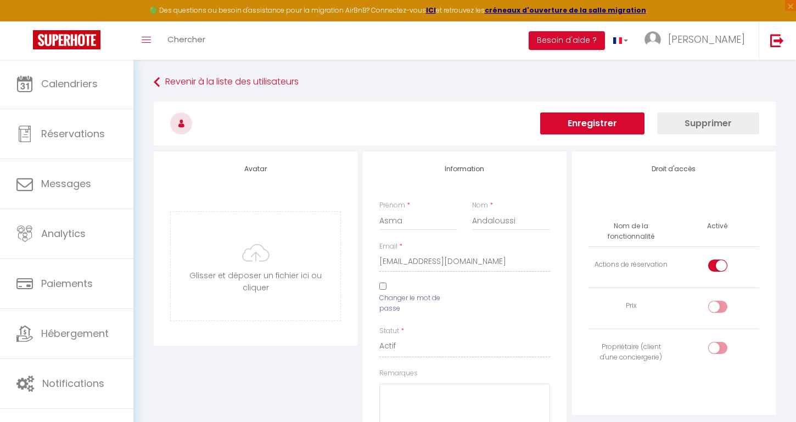
scroll to position [0, 0]
click at [623, 116] on button "Enregistrer" at bounding box center [592, 124] width 104 height 22
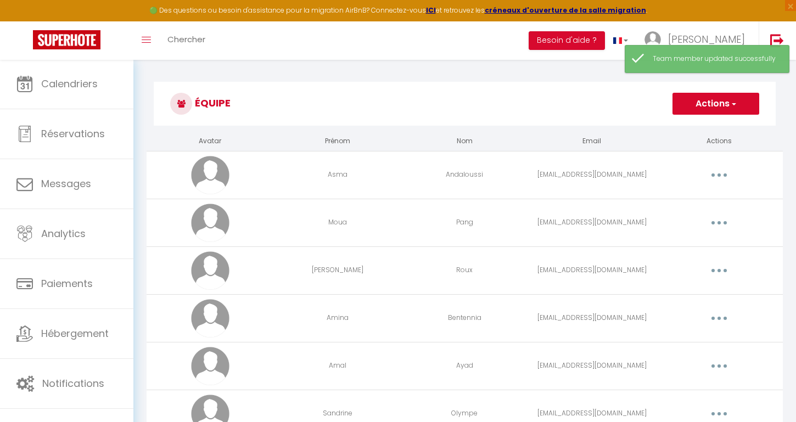
click at [713, 227] on button "button" at bounding box center [719, 223] width 31 height 18
click at [674, 244] on link "Editer" at bounding box center [690, 248] width 81 height 19
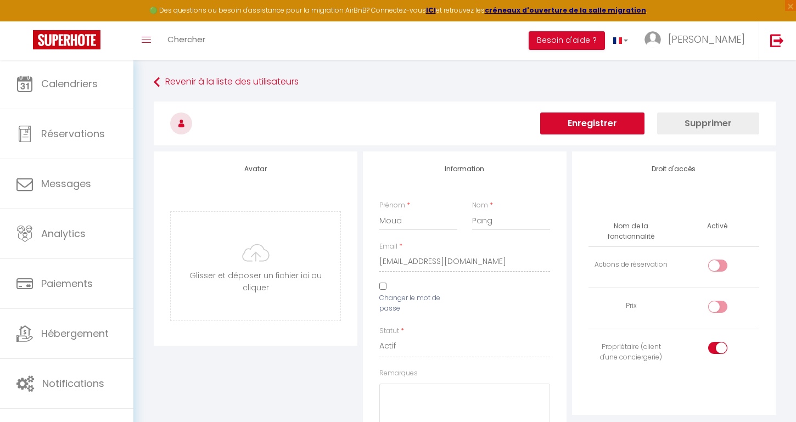
click at [572, 128] on button "Enregistrer" at bounding box center [592, 124] width 104 height 22
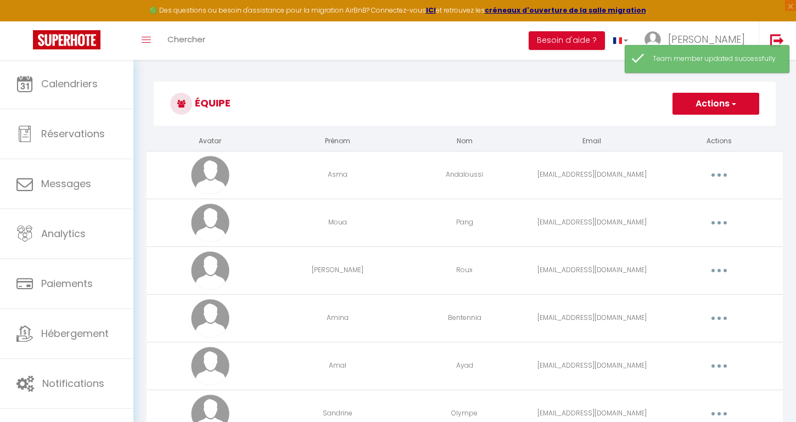
click at [720, 316] on button "button" at bounding box center [719, 319] width 31 height 18
click at [680, 340] on link "Editer" at bounding box center [690, 343] width 81 height 19
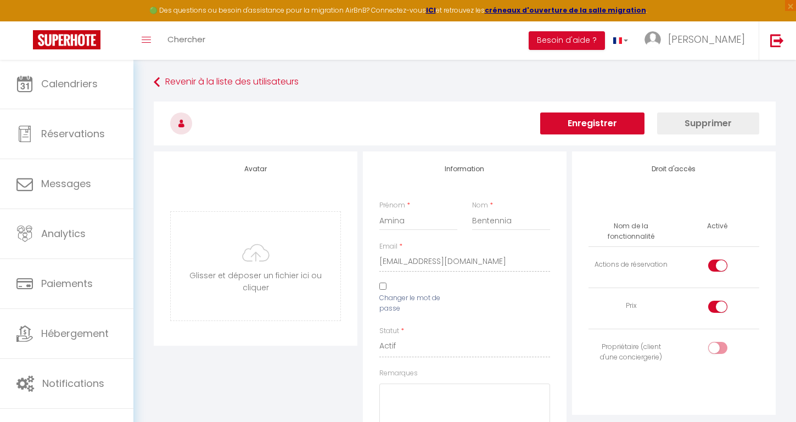
click at [607, 112] on h3 at bounding box center [465, 124] width 622 height 44
click at [605, 123] on button "Enregistrer" at bounding box center [592, 124] width 104 height 22
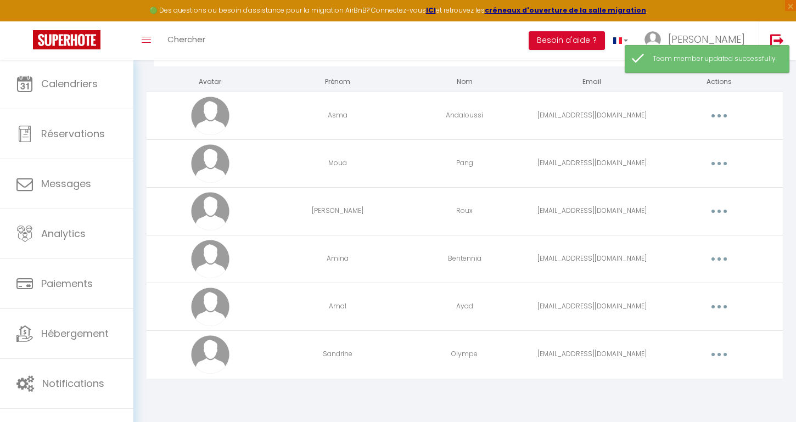
scroll to position [59, 0]
click at [719, 306] on icon "button" at bounding box center [719, 306] width 3 height 3
click at [677, 325] on link "Editer" at bounding box center [690, 332] width 81 height 19
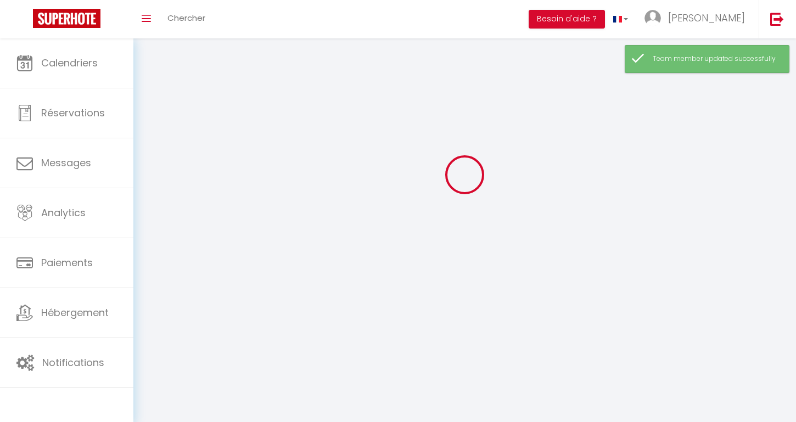
type input "Amal"
type input "Ayad"
type input "amelayad23@gmail.com"
type textarea "https://app.superhote.com/#/connect/vFWeSiAUlM"
checkbox input "true"
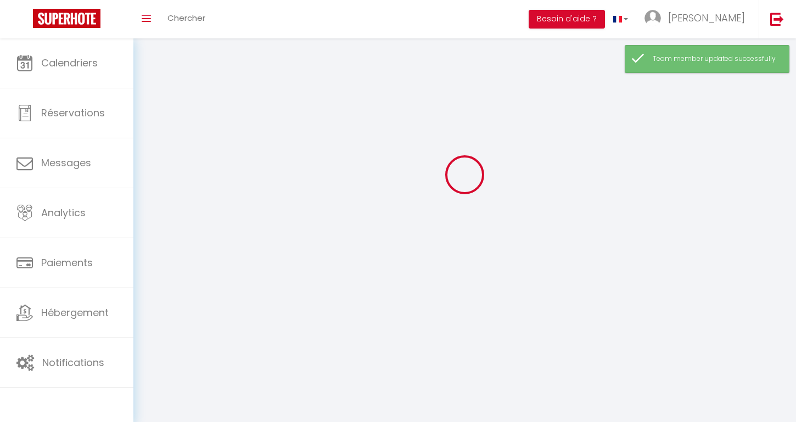
checkbox input "false"
checkbox input "true"
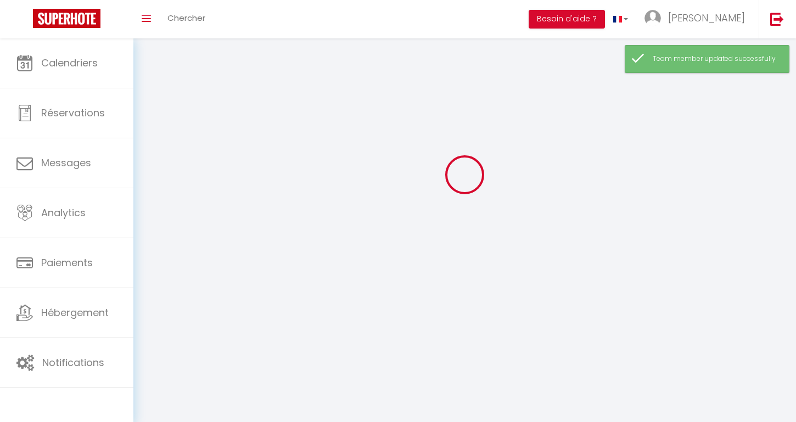
checkbox input "true"
checkbox input "false"
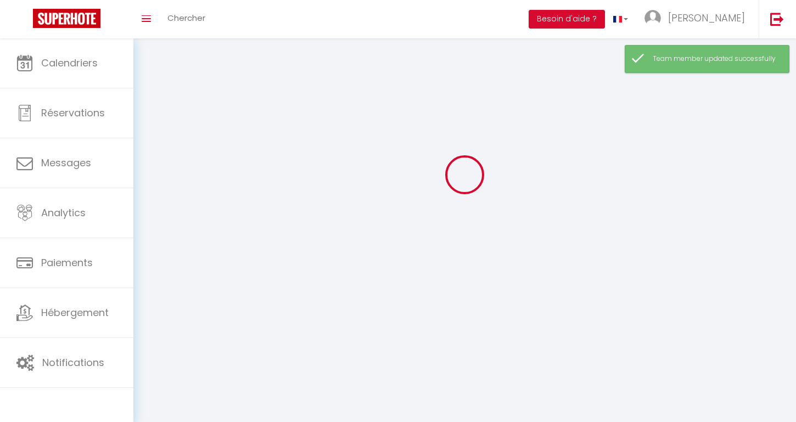
checkbox input "false"
checkbox input "true"
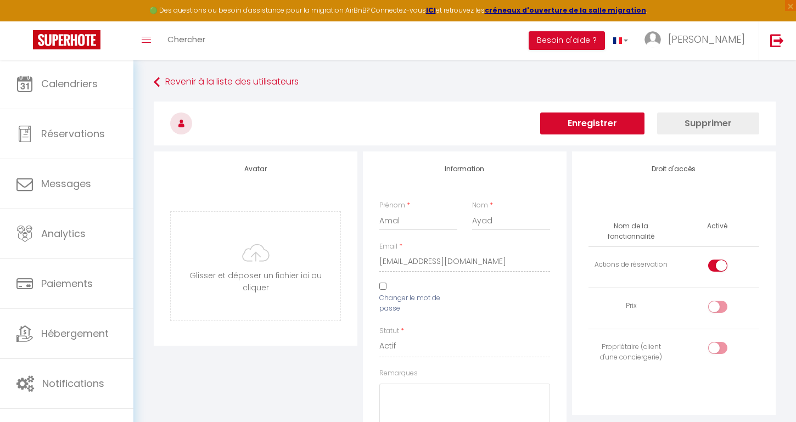
click at [567, 135] on h3 at bounding box center [465, 124] width 622 height 44
click at [574, 126] on button "Enregistrer" at bounding box center [592, 124] width 104 height 22
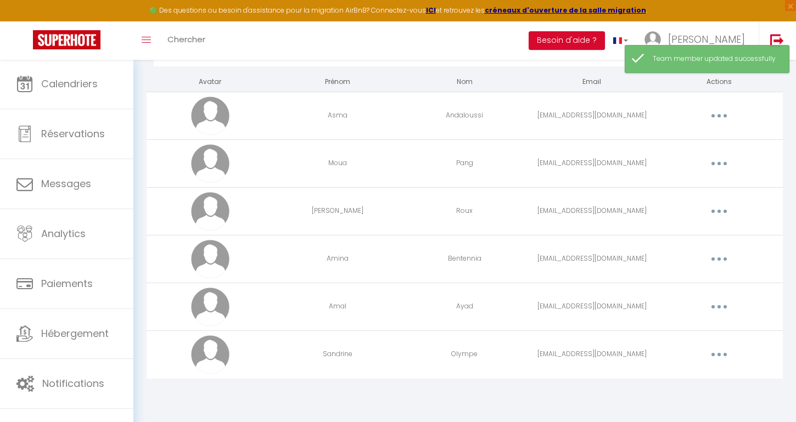
scroll to position [59, 0]
click at [718, 354] on button "button" at bounding box center [719, 355] width 31 height 18
click at [694, 332] on td "Editer Supprimer" at bounding box center [719, 355] width 127 height 48
click at [721, 303] on button "button" at bounding box center [719, 307] width 31 height 18
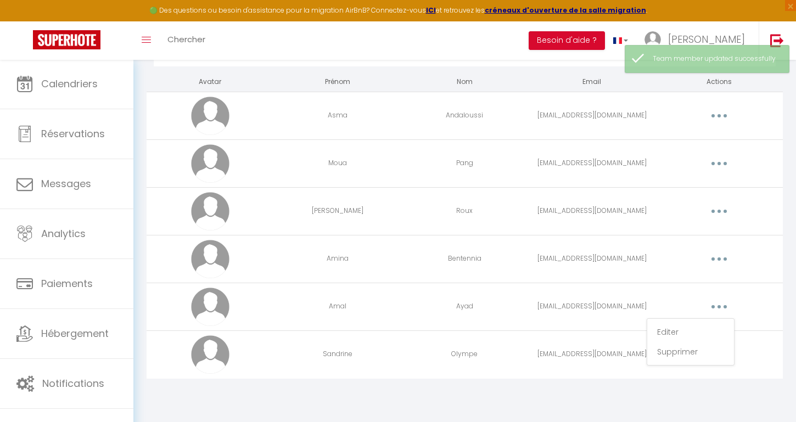
click at [719, 259] on icon "button" at bounding box center [719, 259] width 3 height 3
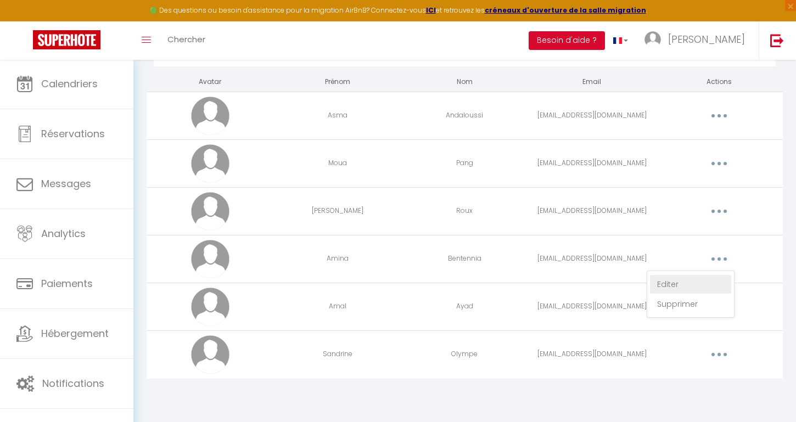
click at [681, 286] on link "Editer" at bounding box center [690, 284] width 81 height 19
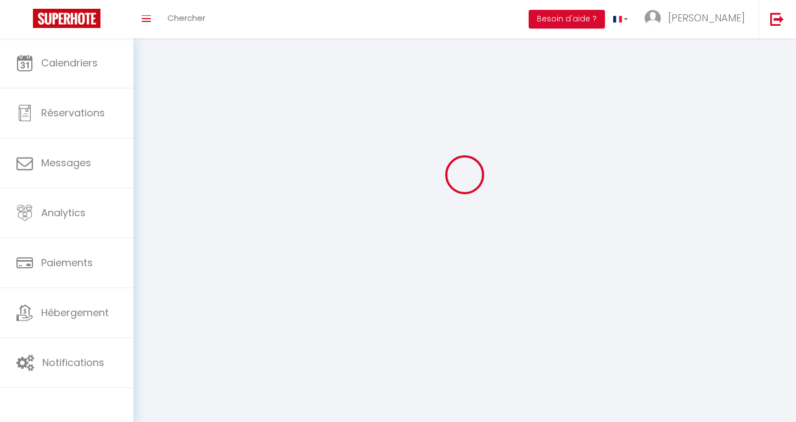
type input "Amina"
type input "Bentennia"
type input "bentennia.amina@yahoo.com"
type textarea "https://app.superhote.com/#/connect/SHKhdY23yB"
checkbox input "true"
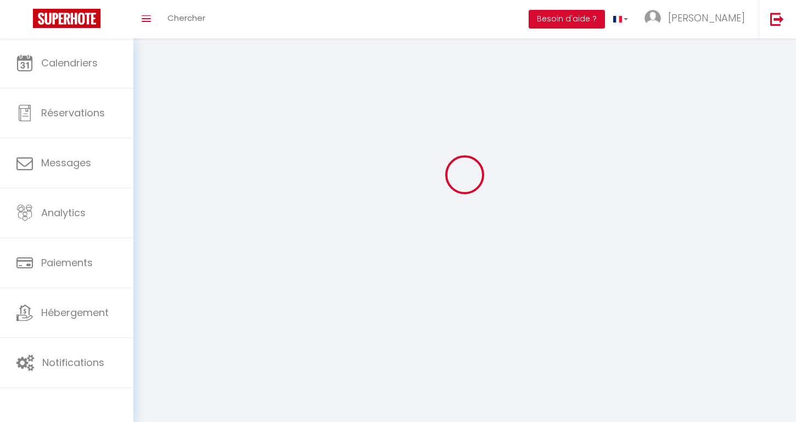
checkbox input "true"
checkbox input "false"
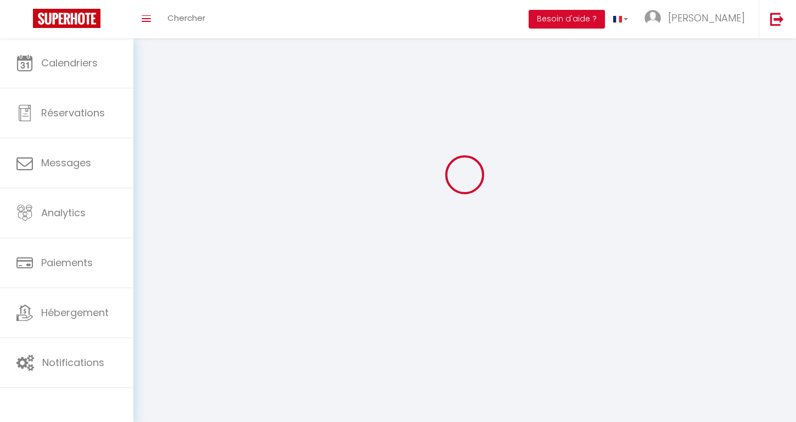
checkbox input "false"
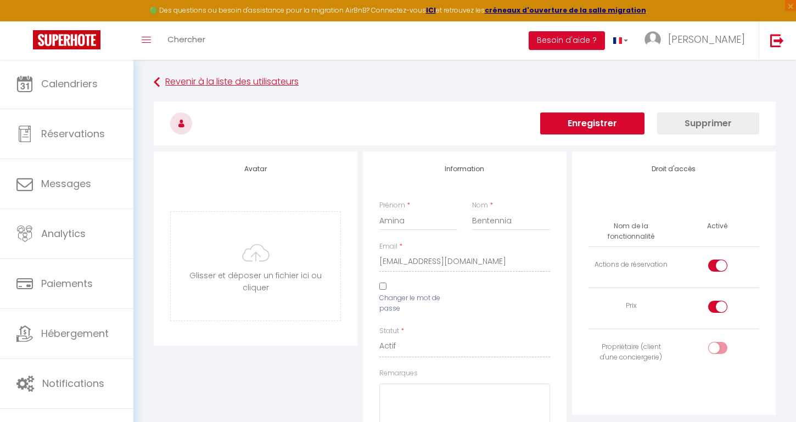
click at [219, 79] on link "Revenir à la liste des utilisateurs" at bounding box center [465, 82] width 622 height 20
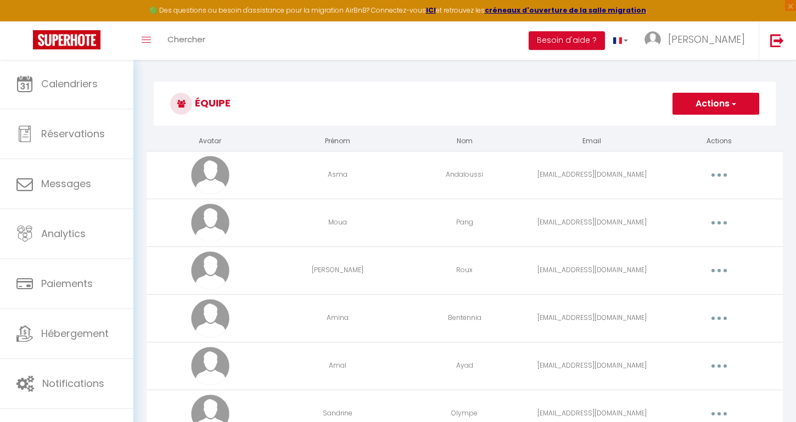
click at [729, 320] on button "button" at bounding box center [719, 319] width 31 height 18
click at [682, 335] on link "Editer" at bounding box center [690, 343] width 81 height 19
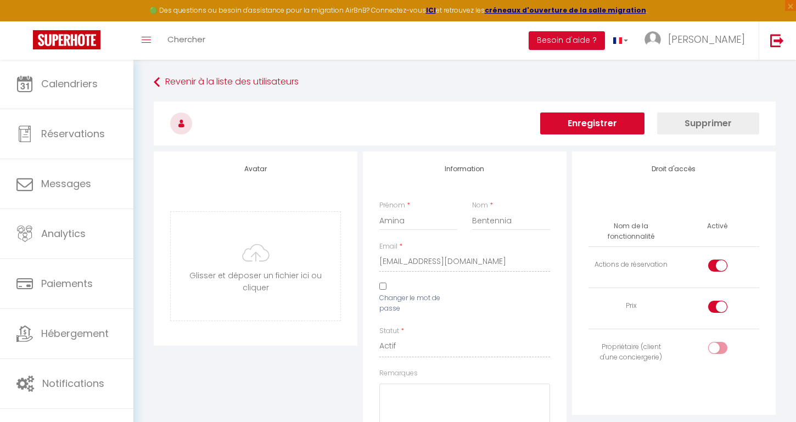
click at [716, 301] on div at bounding box center [717, 307] width 19 height 12
click at [718, 301] on input "checkbox" at bounding box center [727, 309] width 19 height 16
checkbox input "false"
click at [585, 115] on button "Enregistrer" at bounding box center [592, 124] width 104 height 22
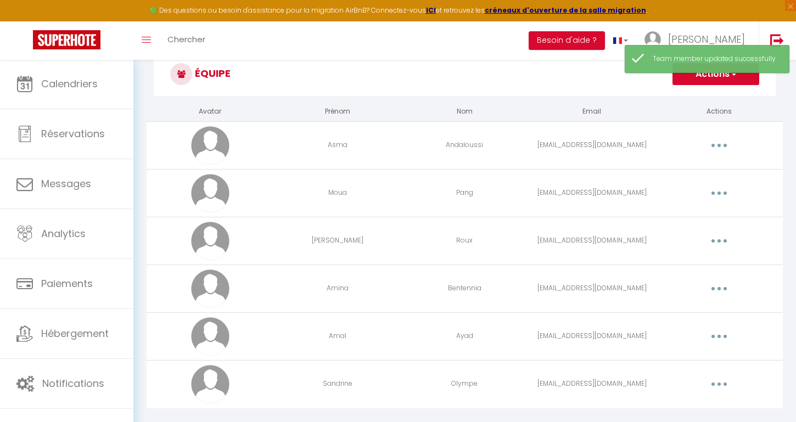
scroll to position [42, 0]
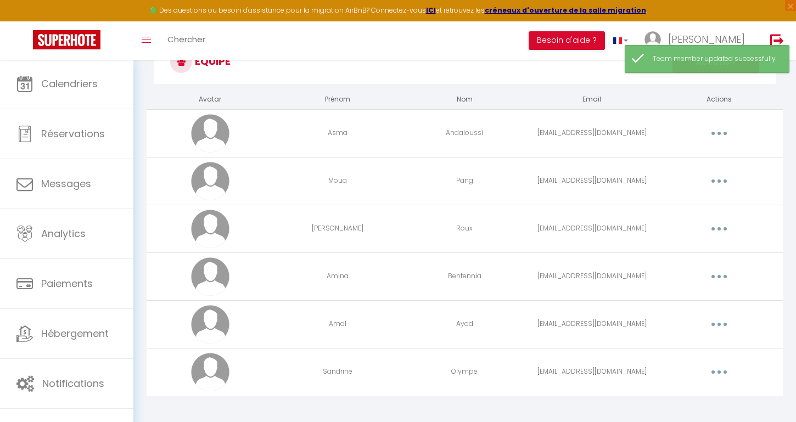
click at [723, 231] on button "button" at bounding box center [719, 229] width 31 height 18
click at [692, 248] on link "Editer" at bounding box center [690, 254] width 81 height 19
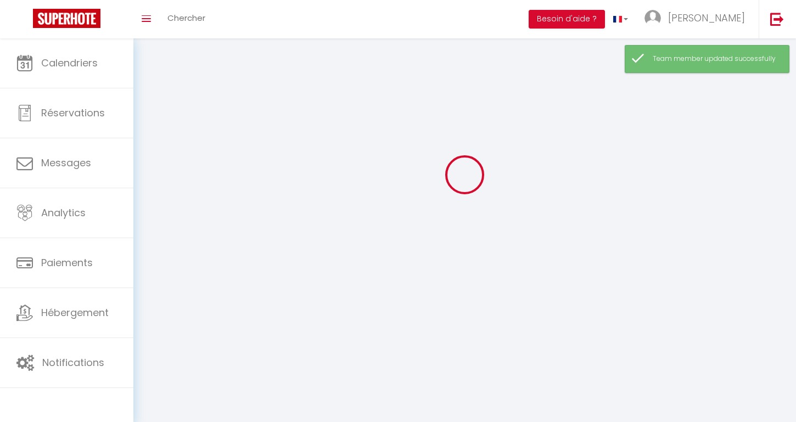
type input "Adrien"
type input "Roux"
type input "adrienroux69@gmail.com"
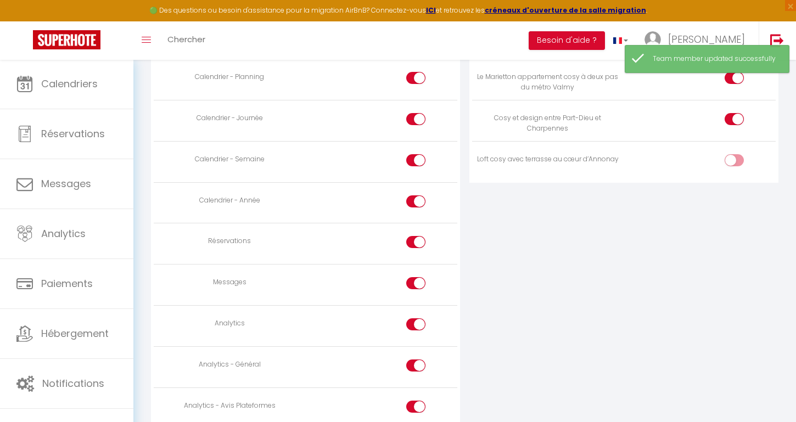
scroll to position [702, 0]
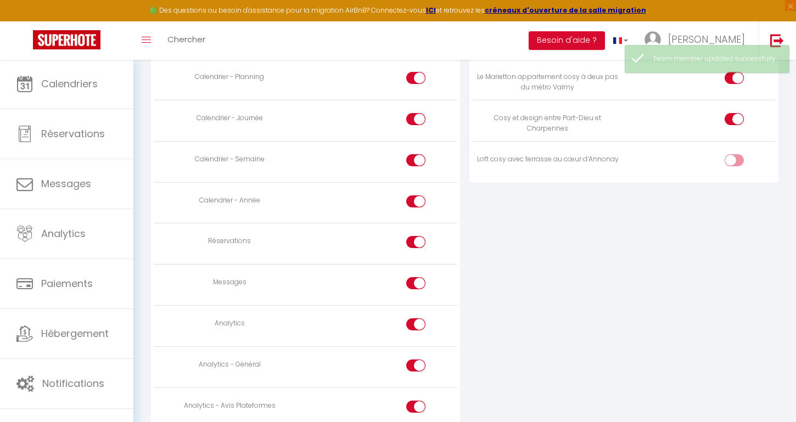
drag, startPoint x: 734, startPoint y: 154, endPoint x: 712, endPoint y: 172, distance: 29.2
click at [734, 154] on input "checkbox" at bounding box center [743, 162] width 19 height 16
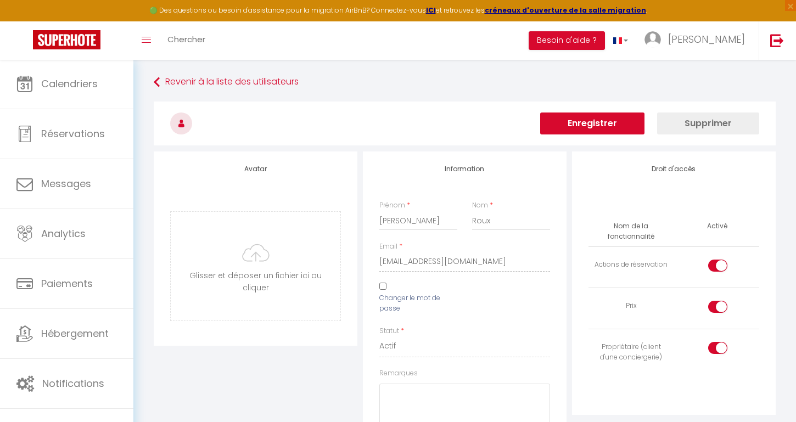
scroll to position [0, 0]
click at [624, 121] on button "Enregistrer" at bounding box center [592, 124] width 104 height 22
